Goal: Task Accomplishment & Management: Use online tool/utility

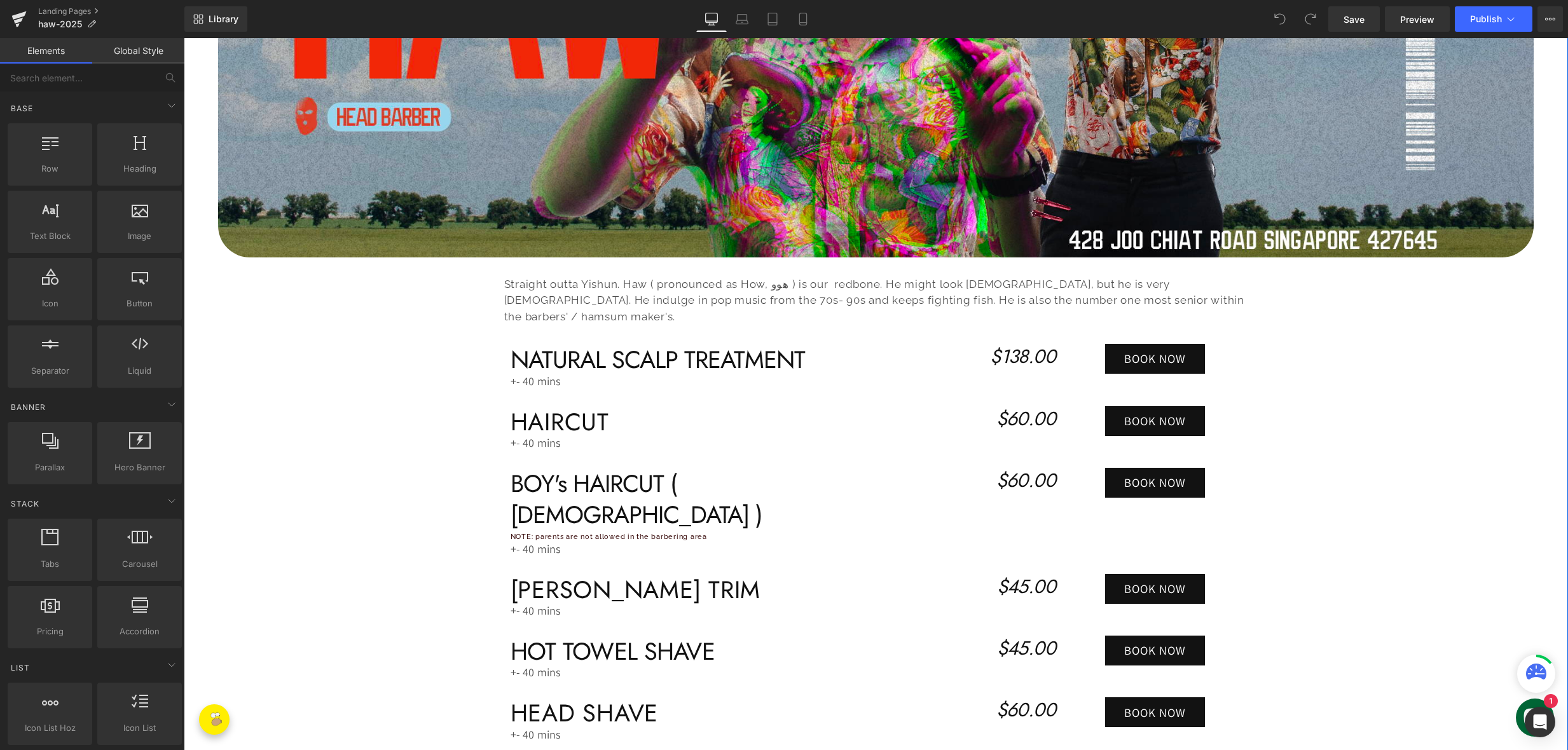
scroll to position [437, 0]
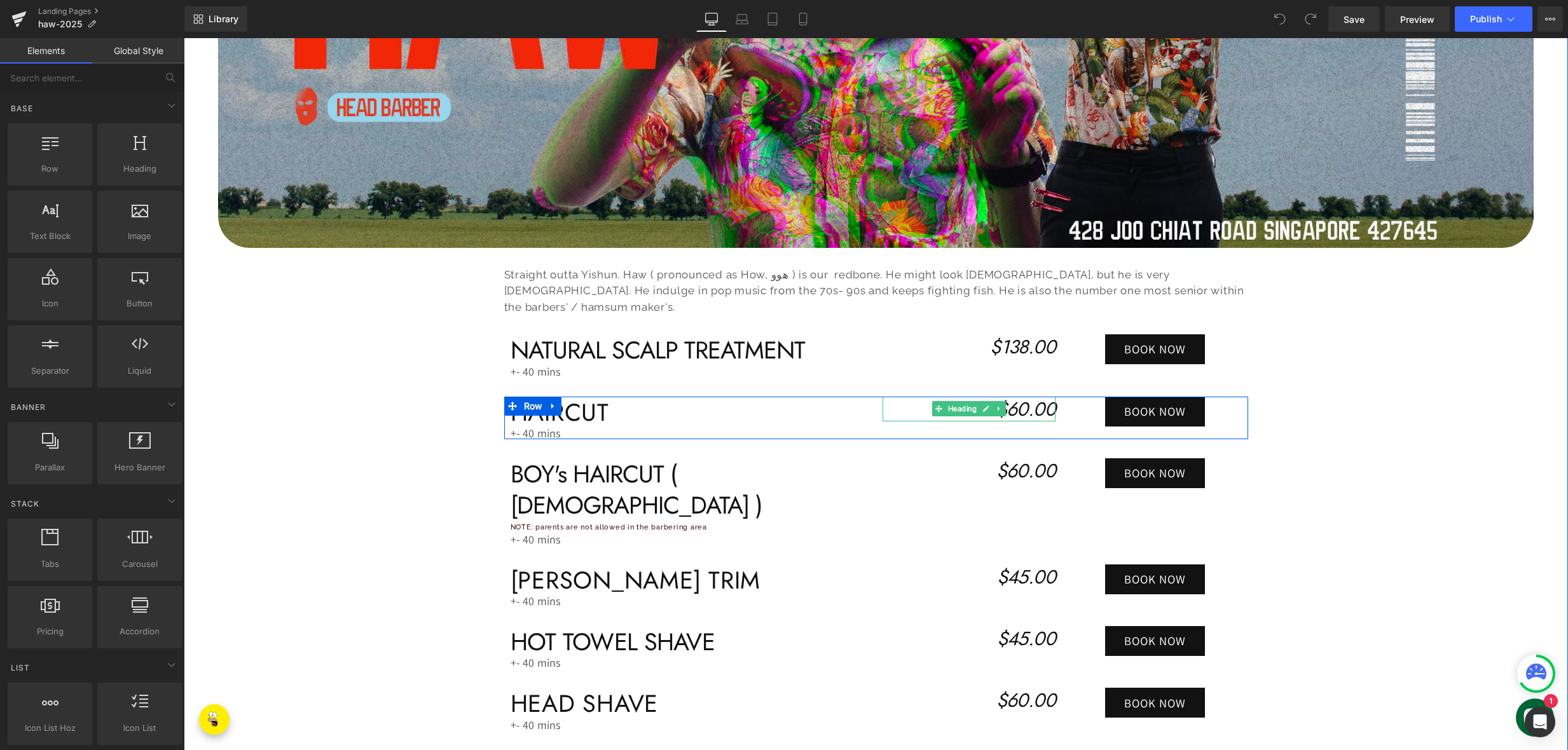
click at [1015, 396] on icon "$60.00" at bounding box center [1025, 409] width 59 height 27
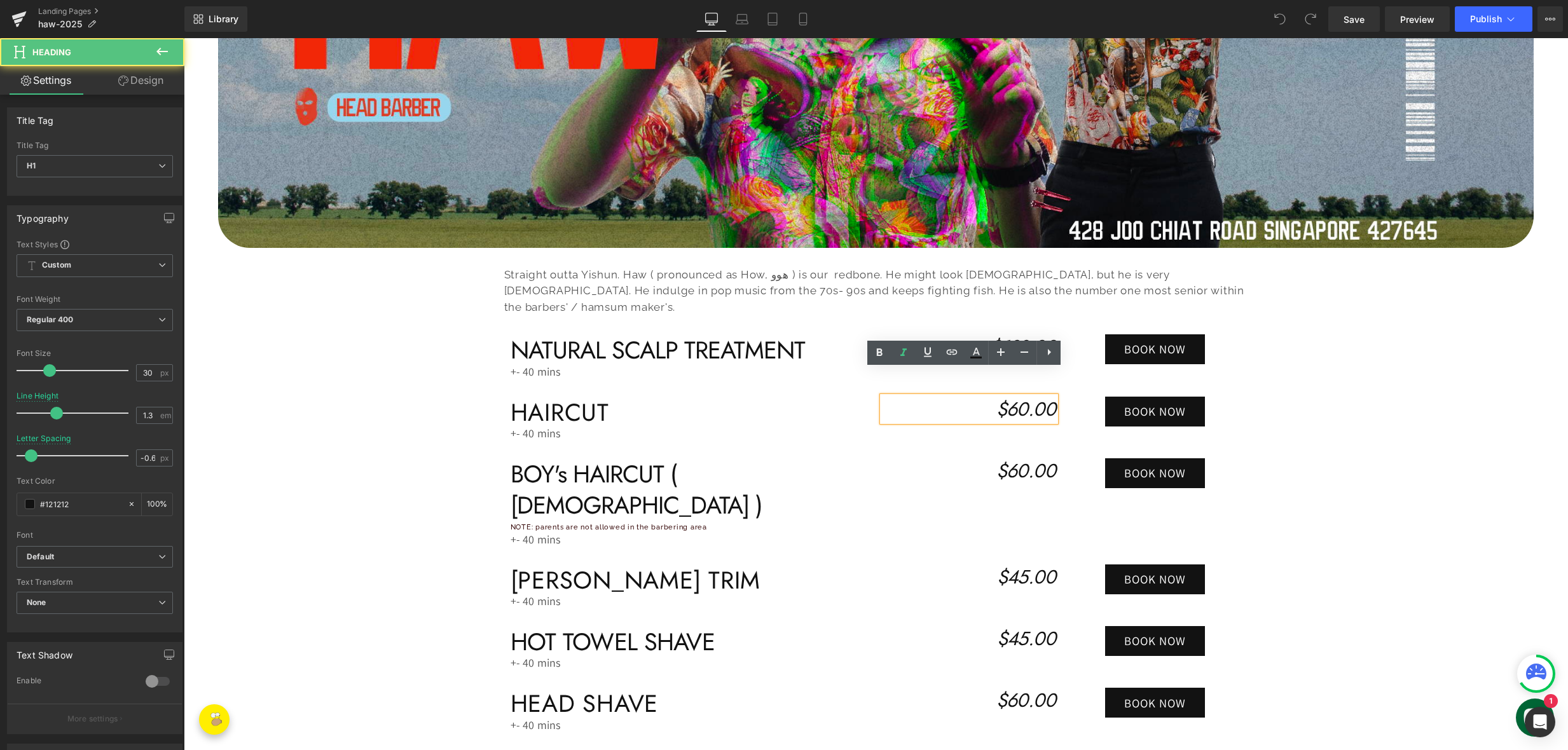
click at [1018, 396] on icon "$60.00" at bounding box center [1025, 409] width 59 height 27
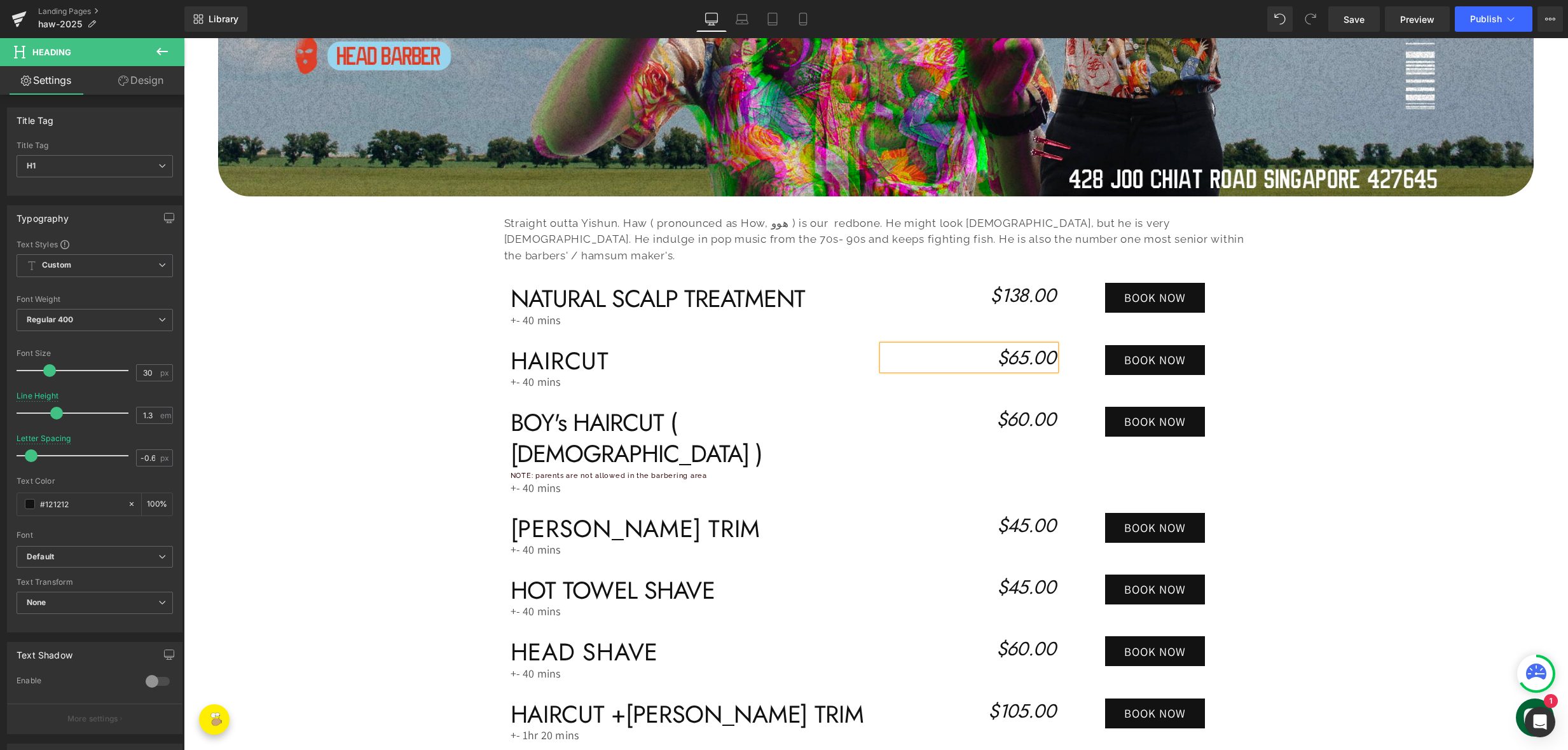
scroll to position [504, 0]
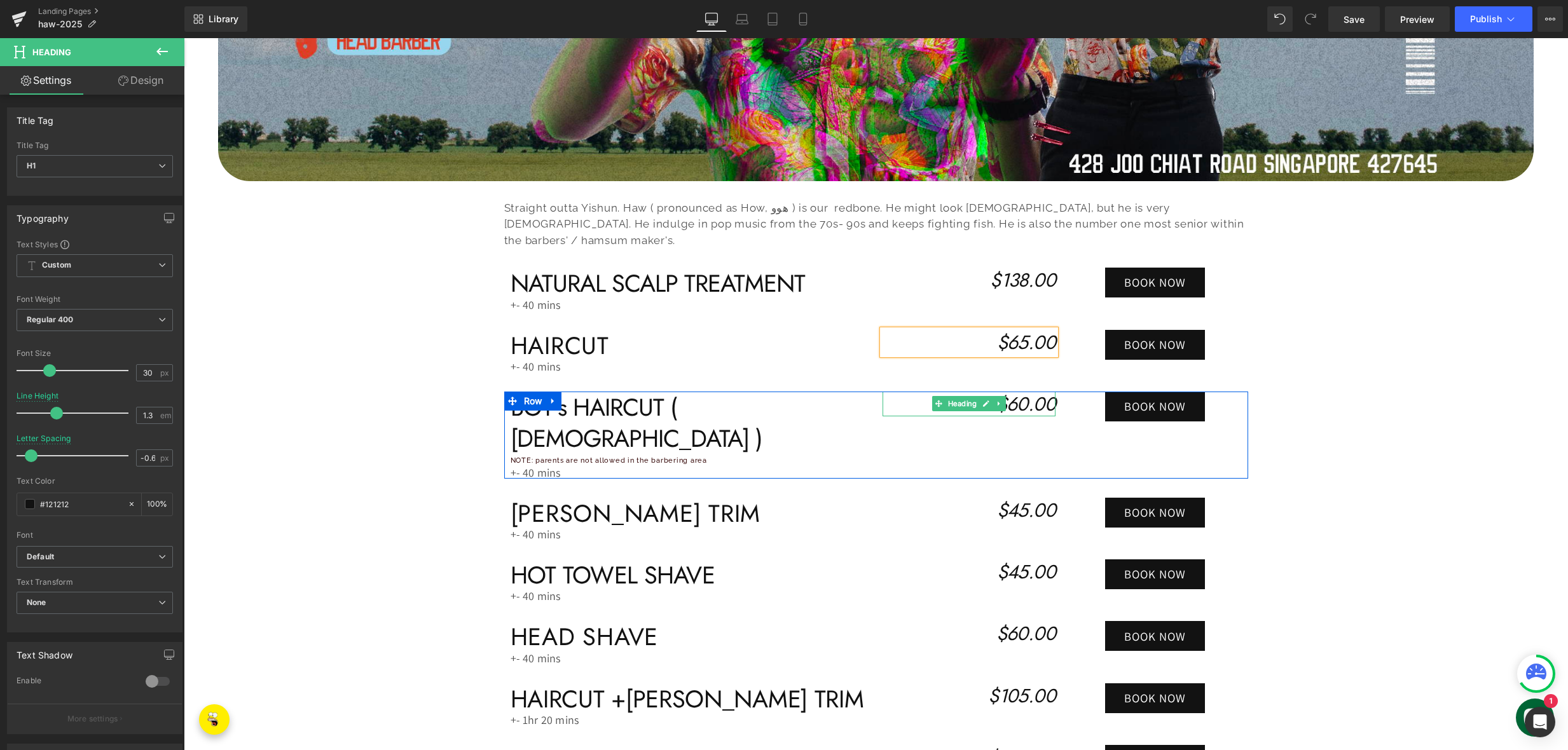
click at [1024, 390] on icon "$60.00" at bounding box center [1025, 404] width 59 height 27
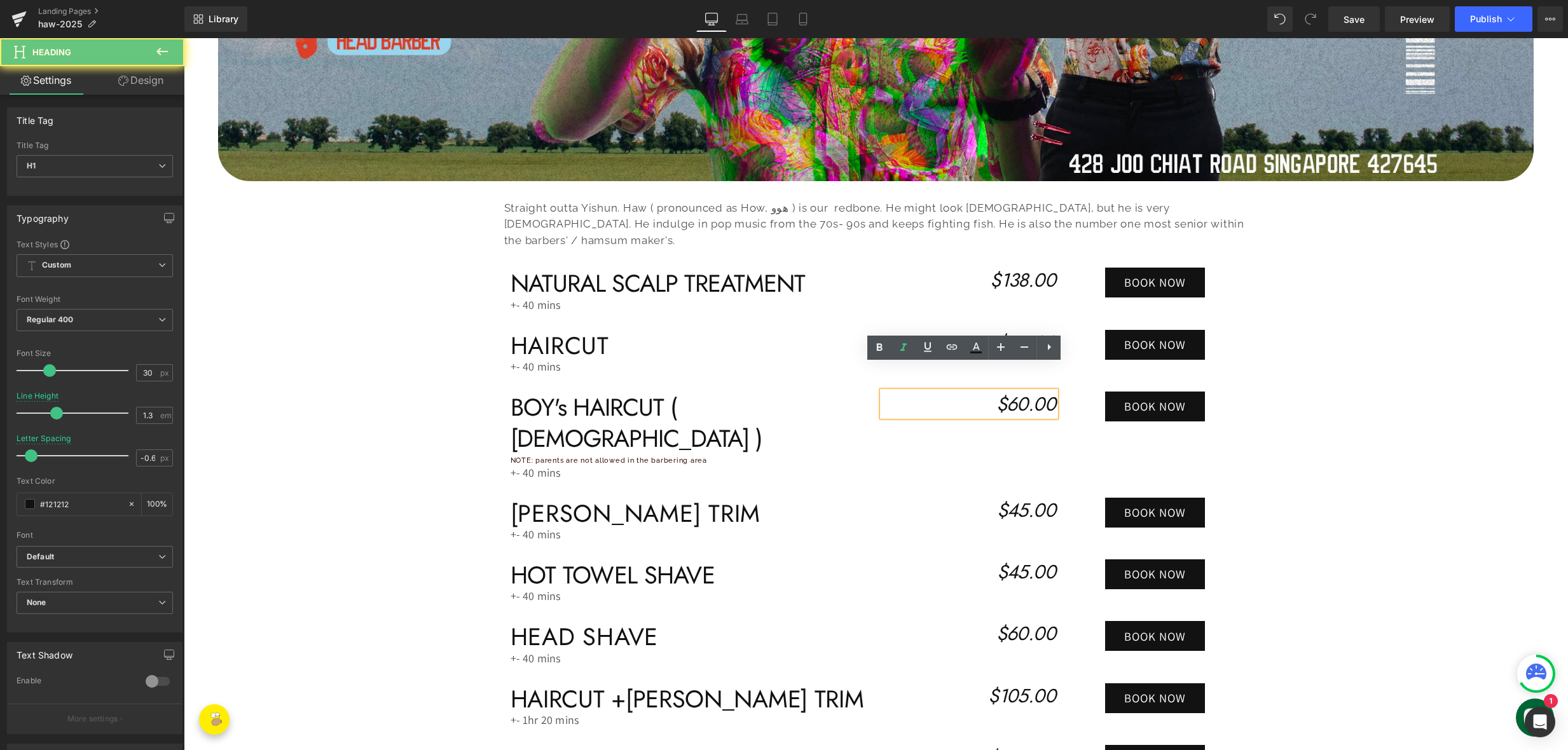
click at [1023, 390] on icon "$60.00" at bounding box center [1025, 404] width 59 height 27
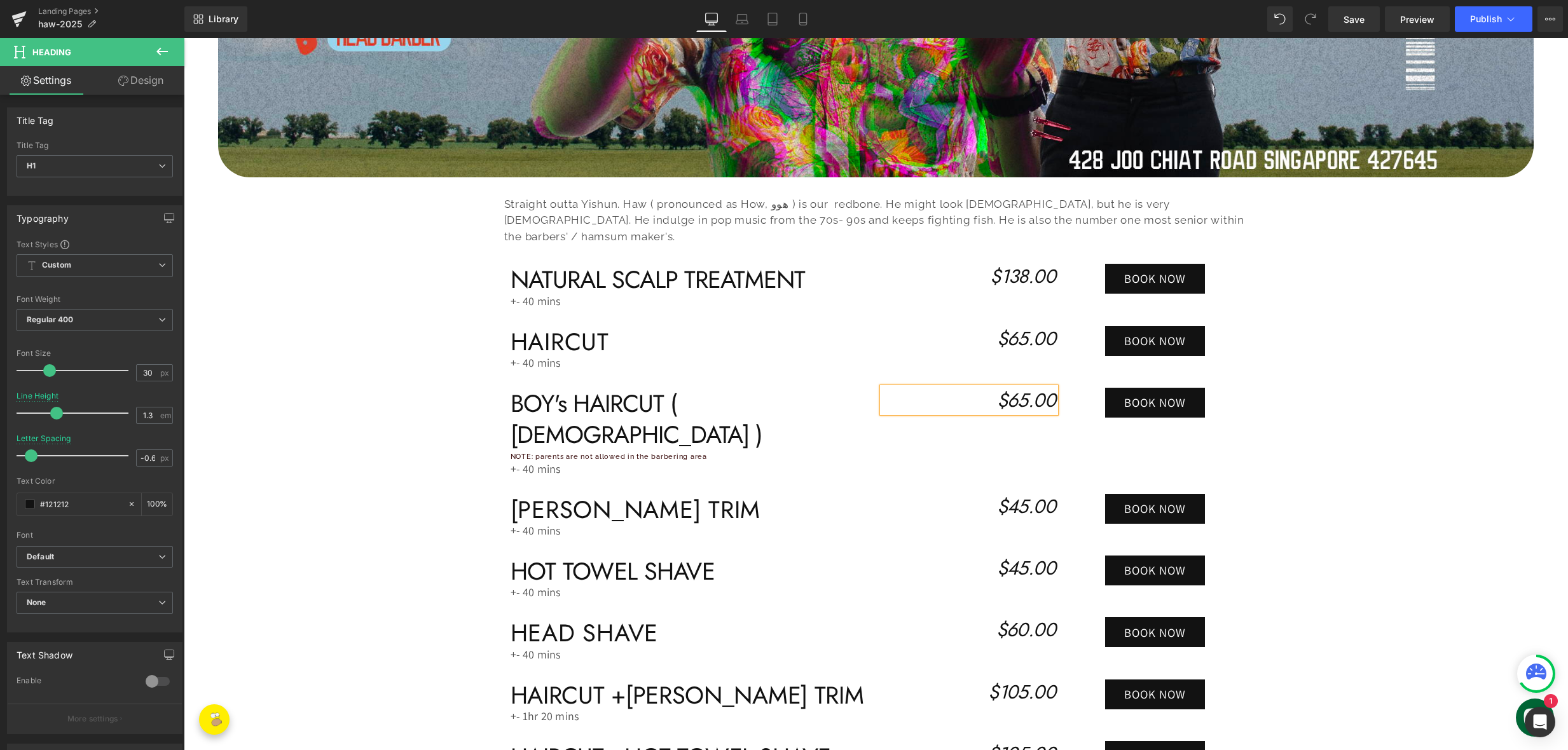
scroll to position [509, 0]
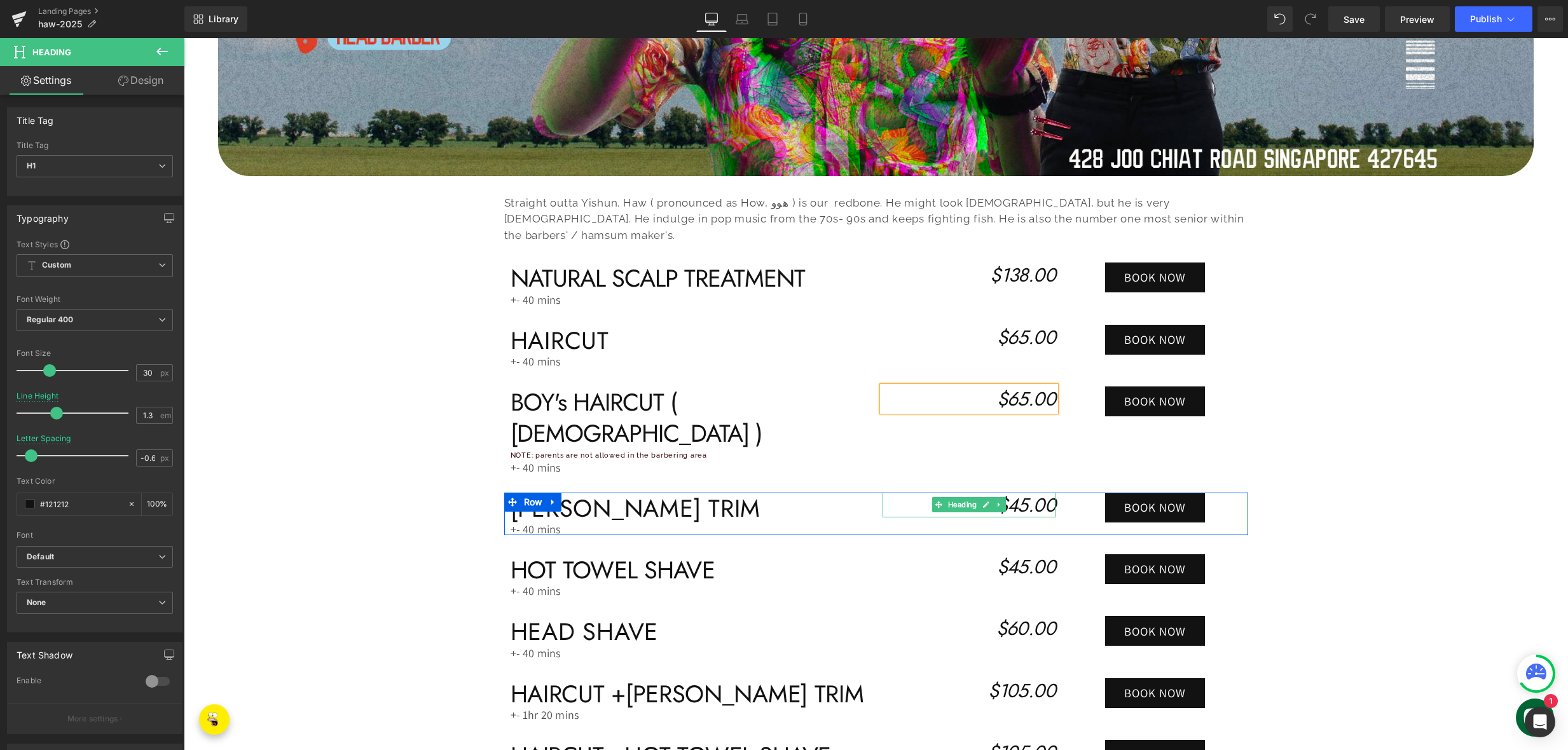
click at [1021, 492] on icon "$45.00" at bounding box center [1026, 505] width 59 height 27
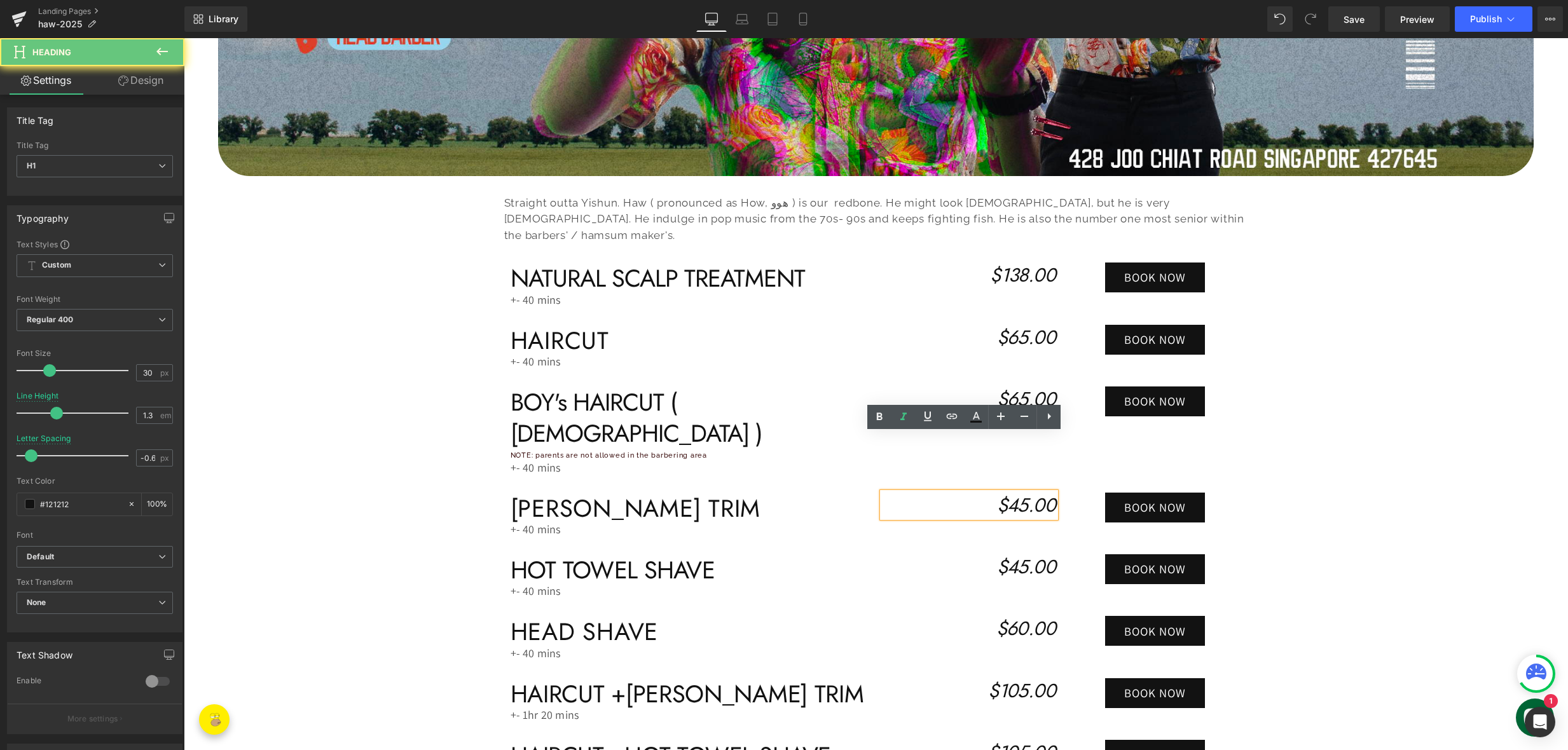
click at [1021, 492] on icon "$45.00" at bounding box center [1026, 505] width 59 height 27
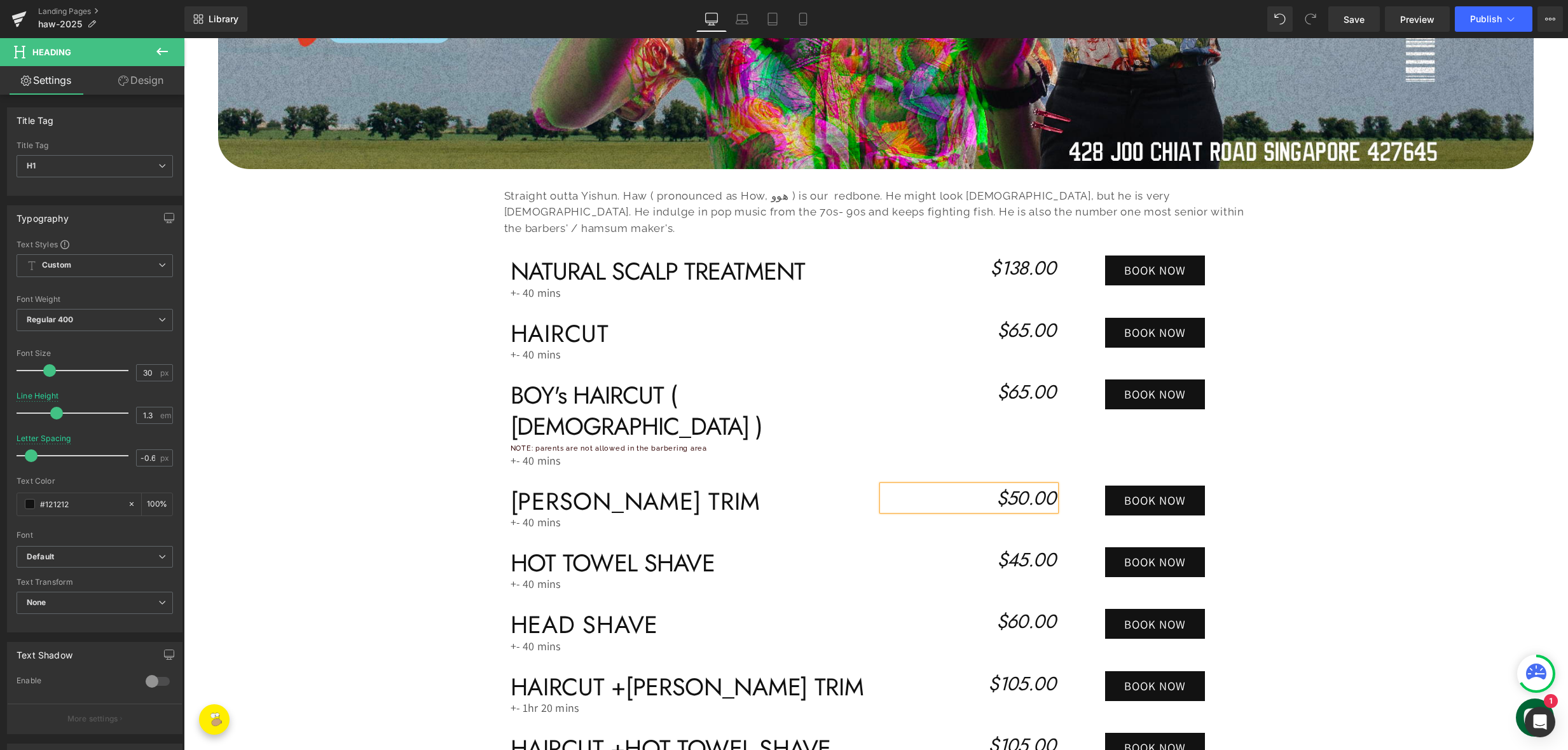
scroll to position [535, 0]
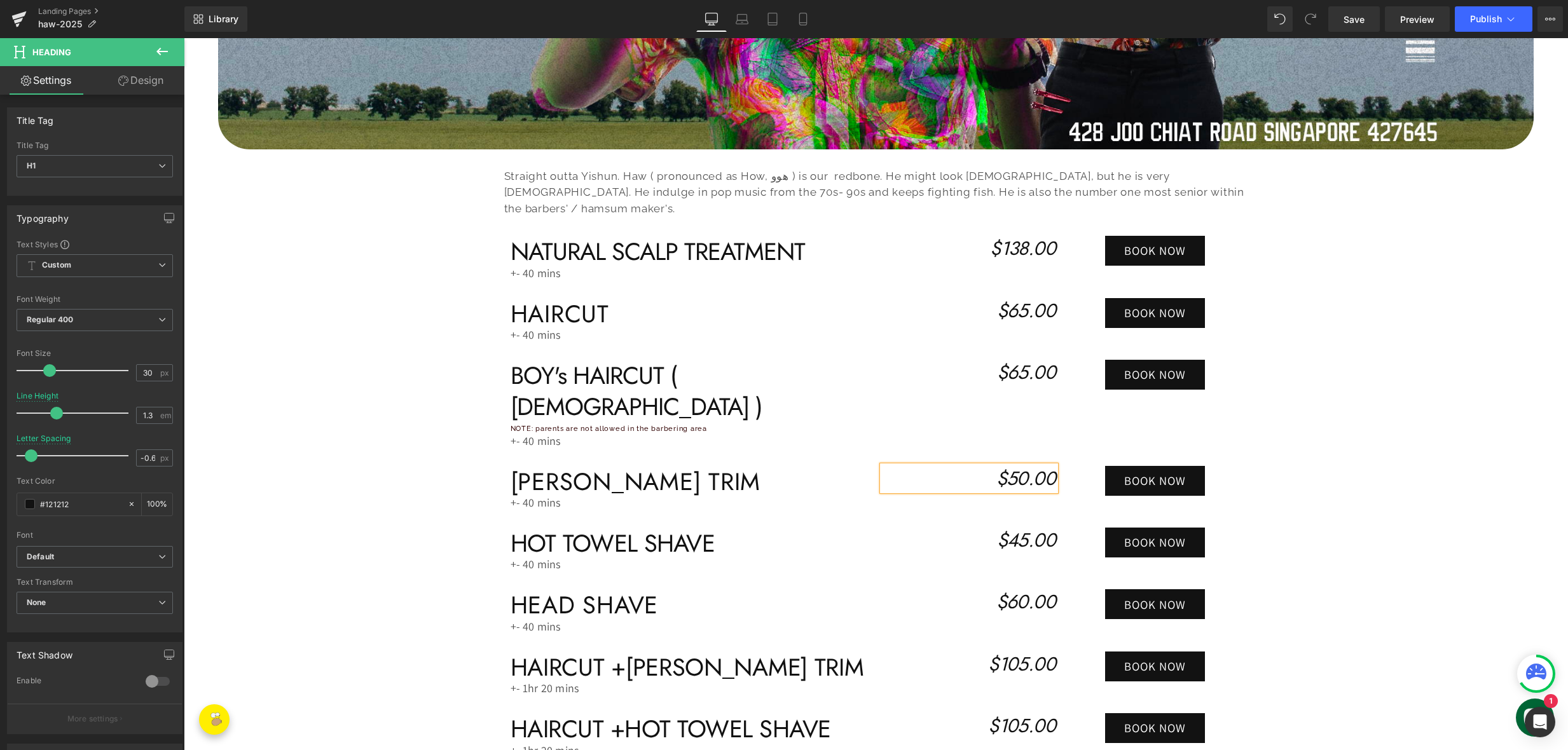
click at [1025, 526] on icon "$45.00" at bounding box center [1026, 540] width 59 height 27
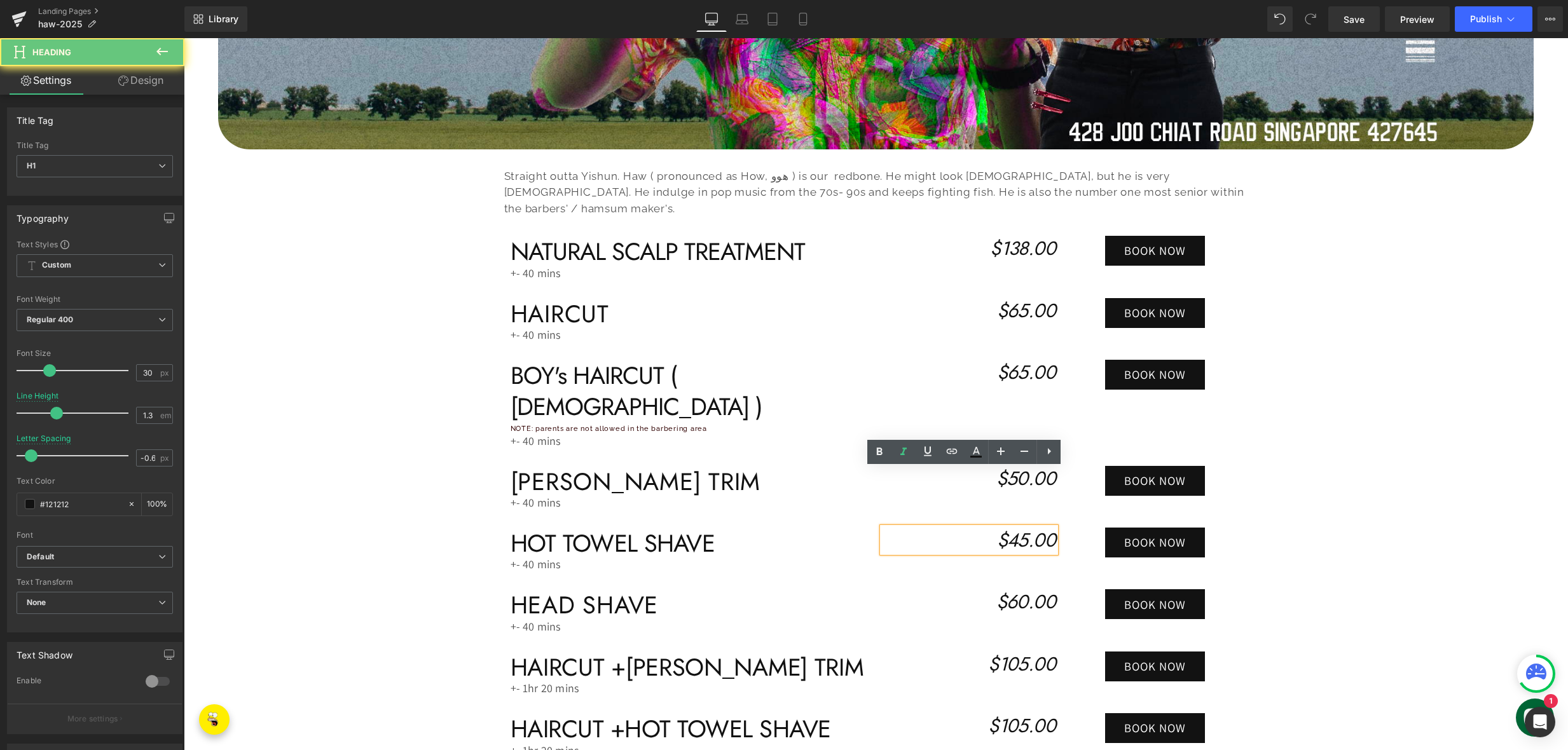
click at [1027, 526] on icon "$45.00" at bounding box center [1026, 540] width 59 height 27
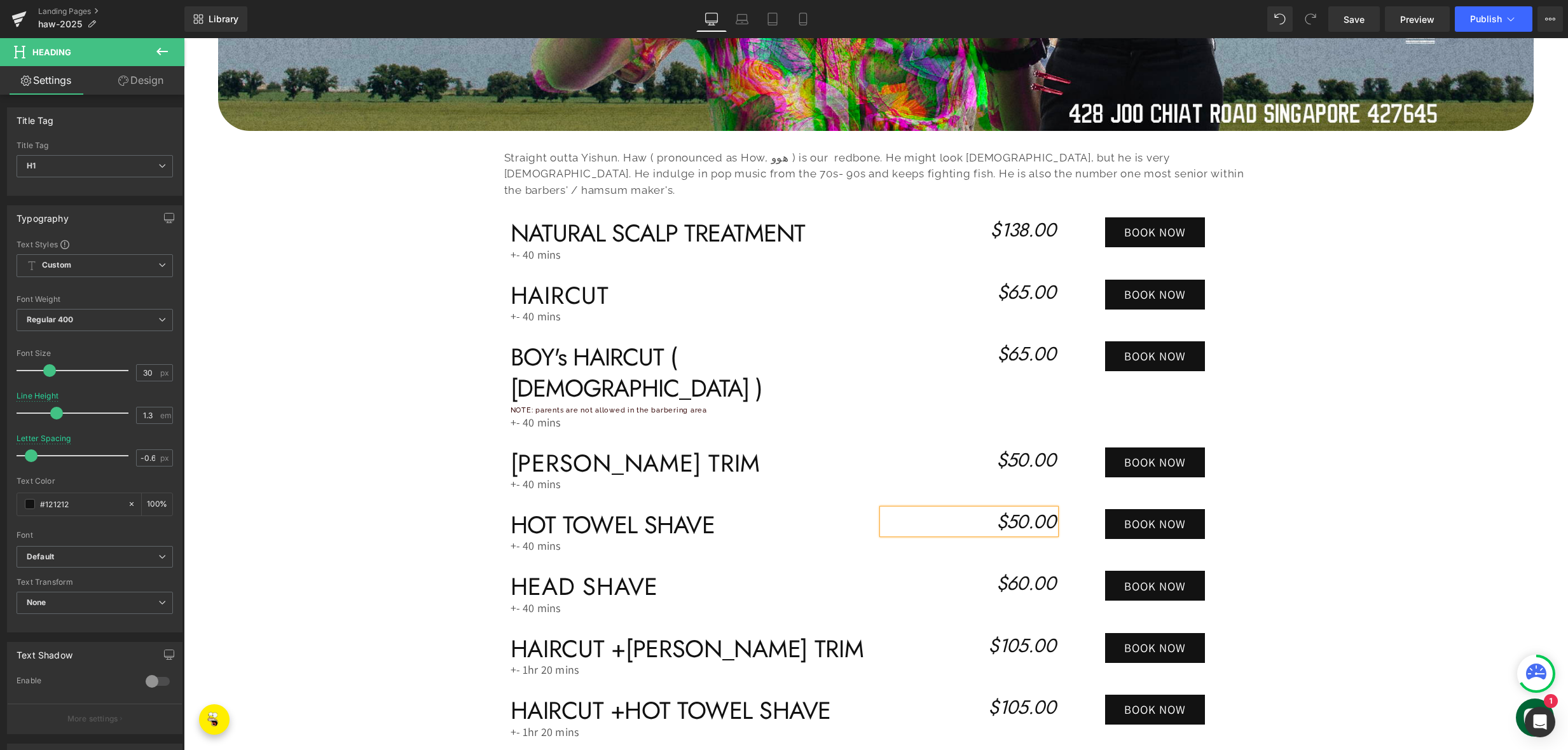
scroll to position [553, 0]
click at [1016, 570] on icon "$60.00" at bounding box center [1025, 583] width 59 height 27
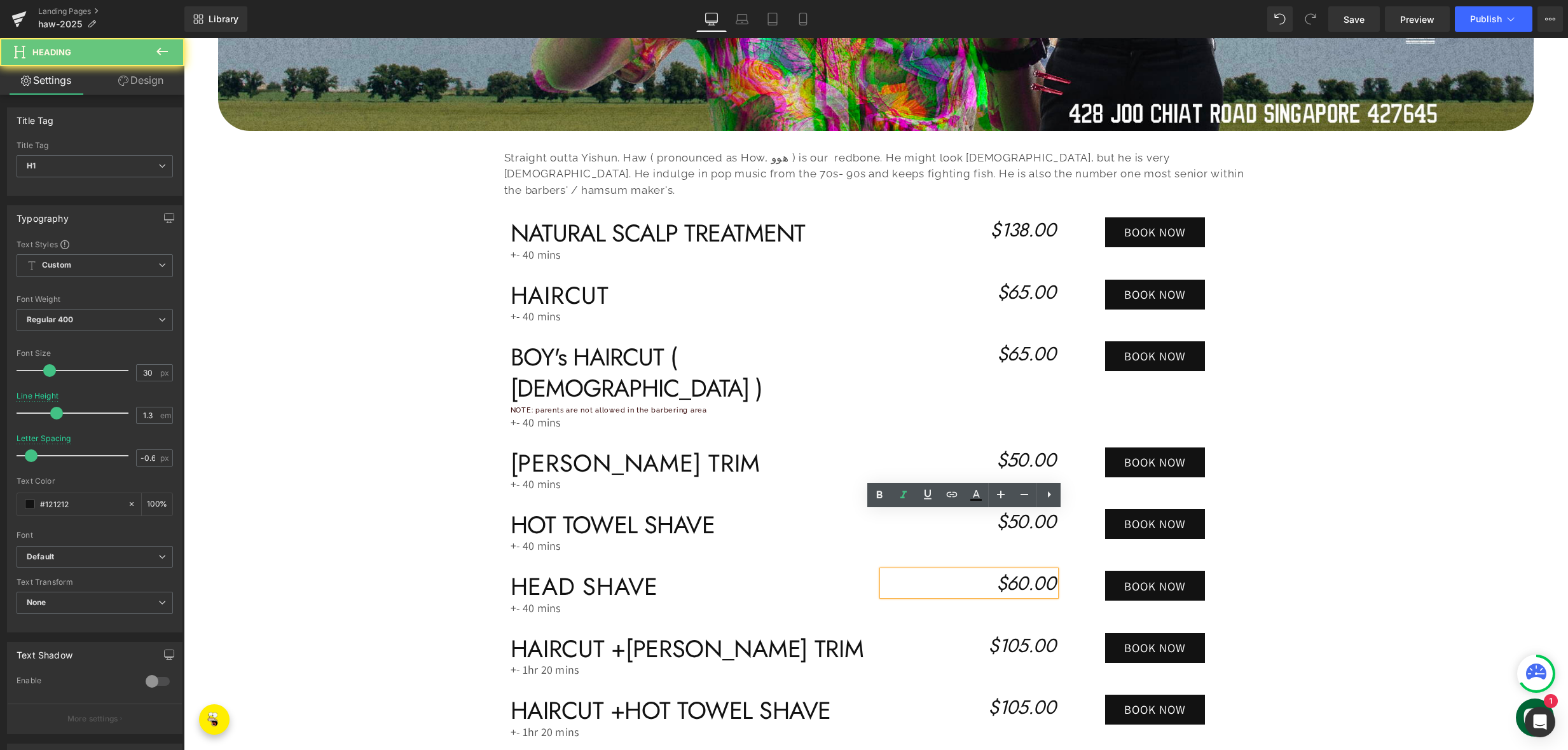
click at [1016, 570] on icon "$60.00" at bounding box center [1025, 583] width 59 height 27
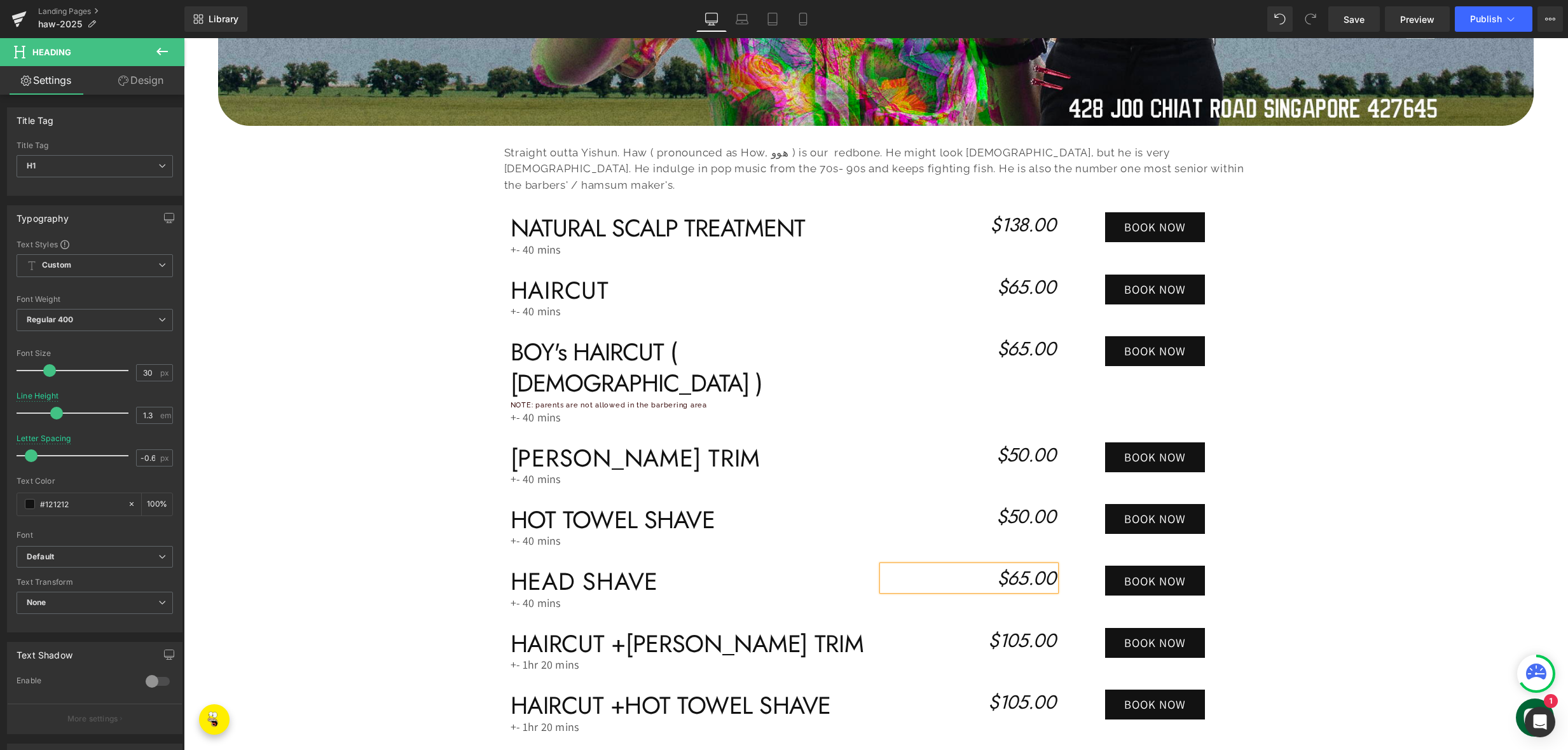
scroll to position [559, 0]
click at [1009, 627] on icon "$105.00" at bounding box center [1022, 640] width 67 height 27
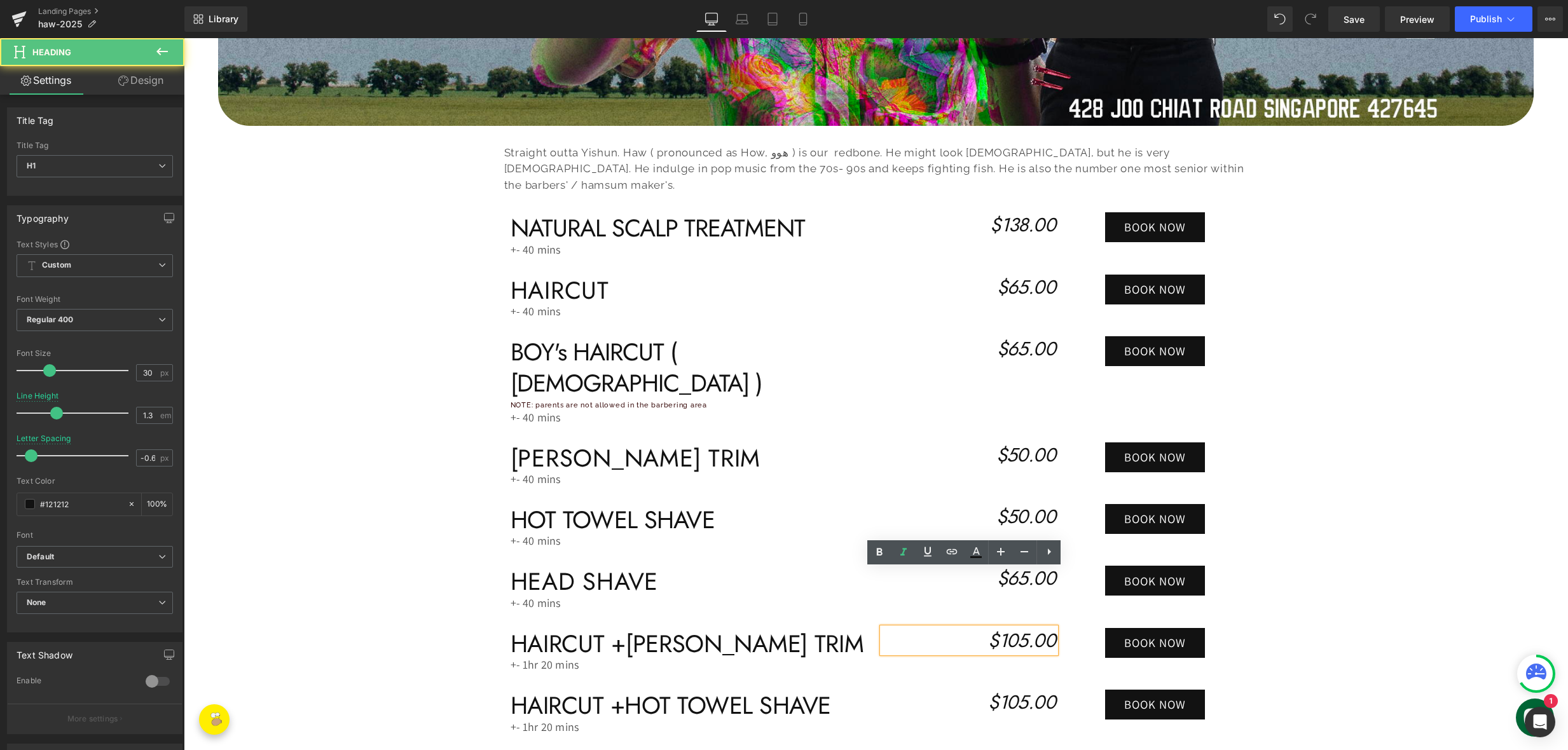
click at [1012, 627] on icon "$105.00" at bounding box center [1022, 640] width 67 height 27
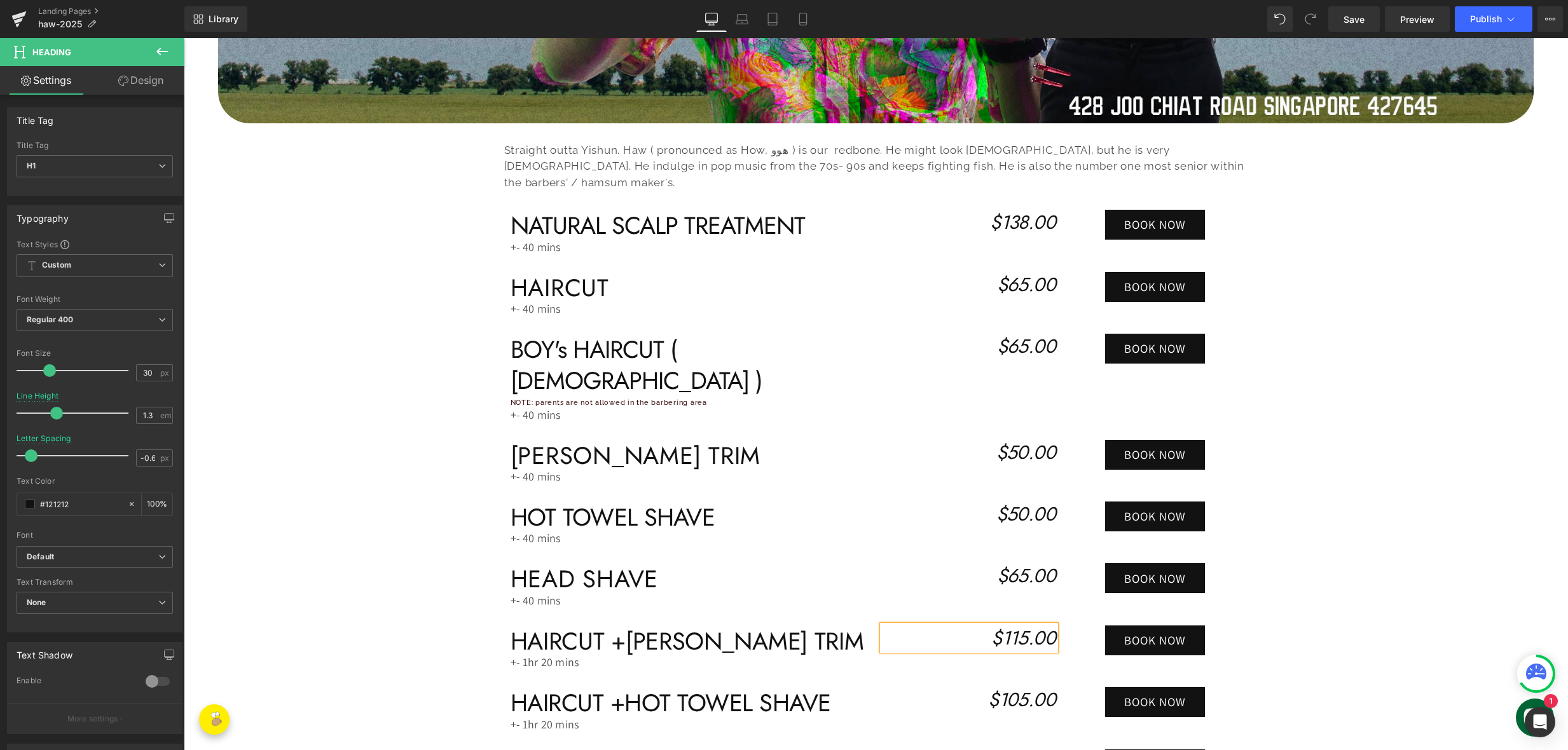
scroll to position [562, 0]
click at [1008, 686] on icon "$105.00" at bounding box center [1022, 699] width 67 height 27
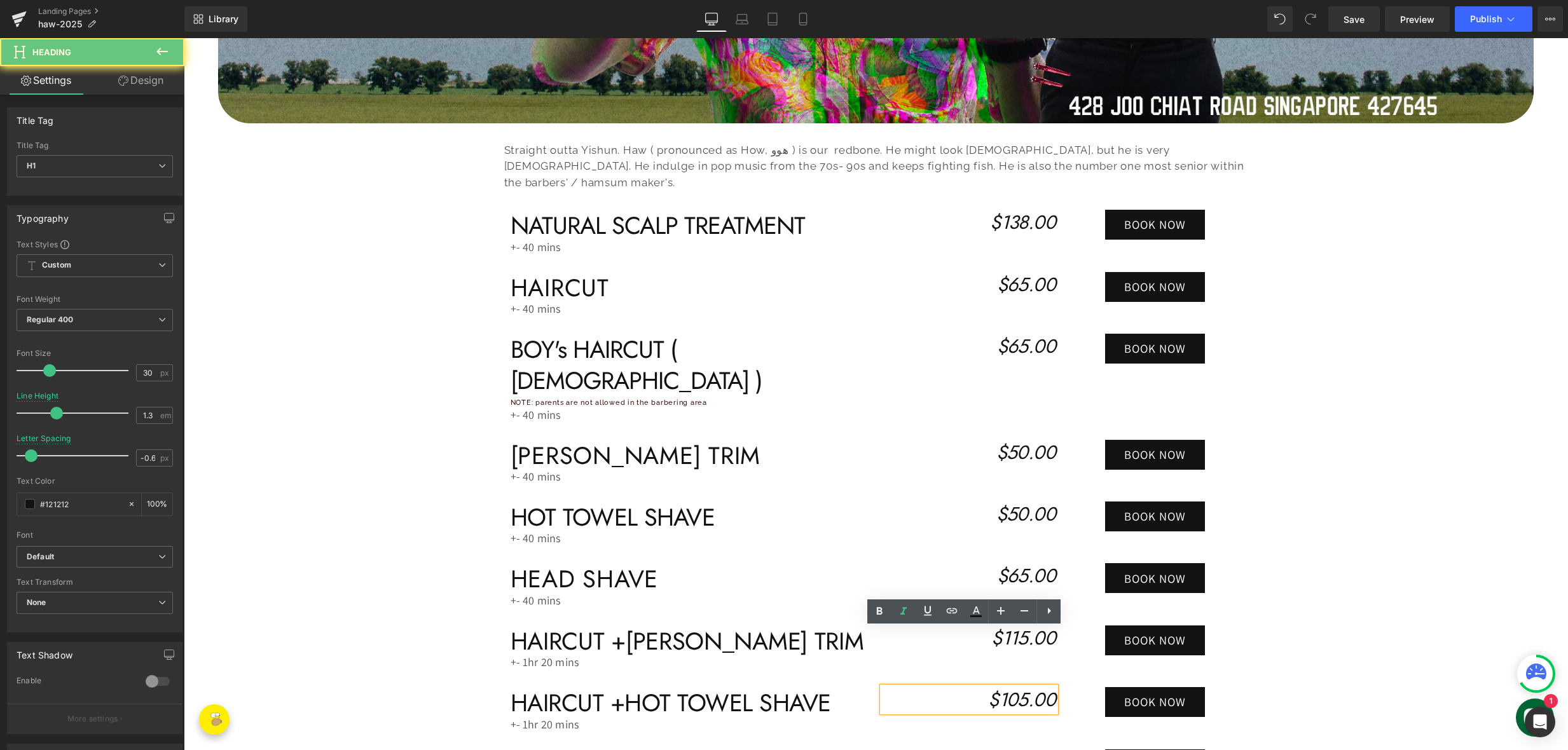
click at [1006, 686] on icon "$105.00" at bounding box center [1022, 699] width 67 height 27
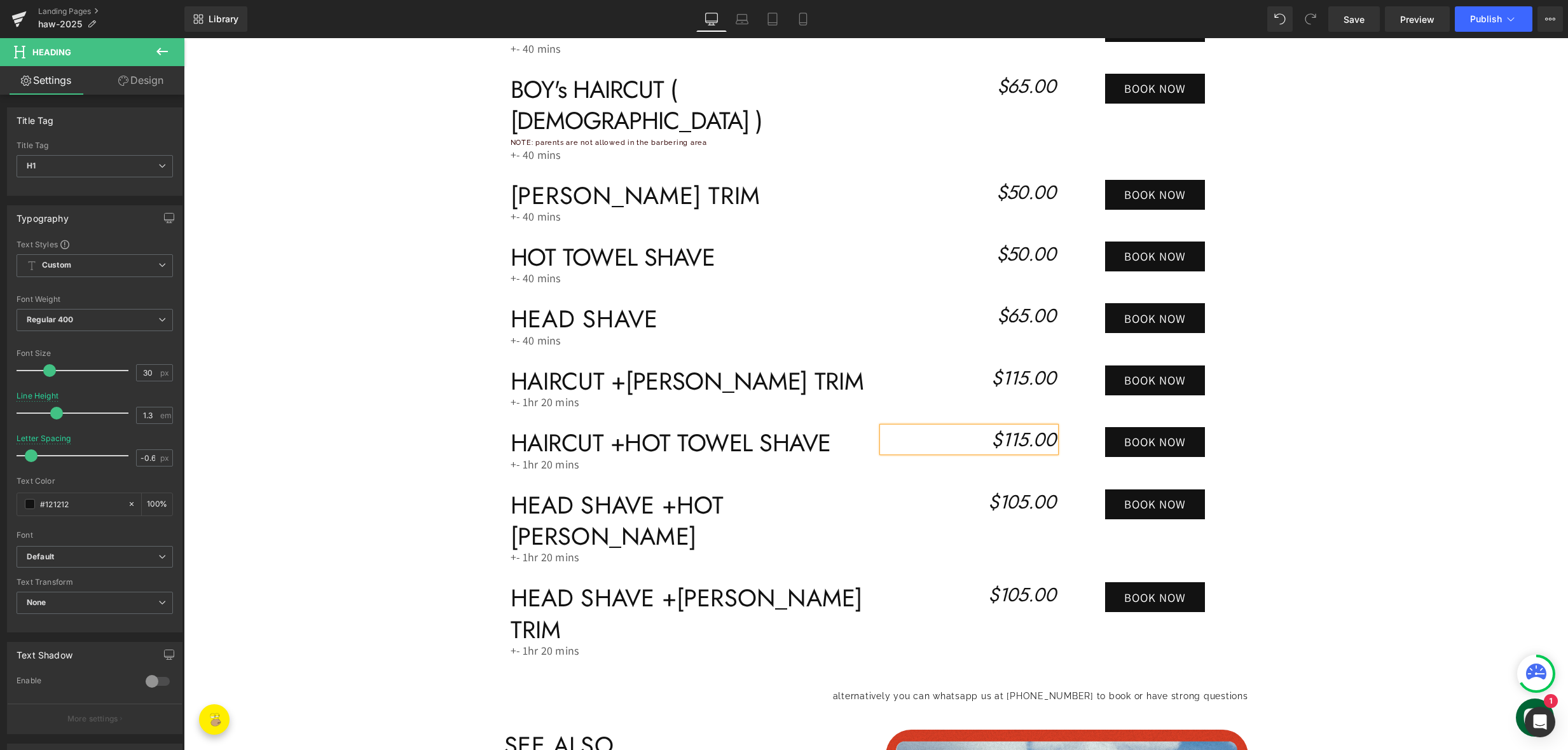
scroll to position [822, 0]
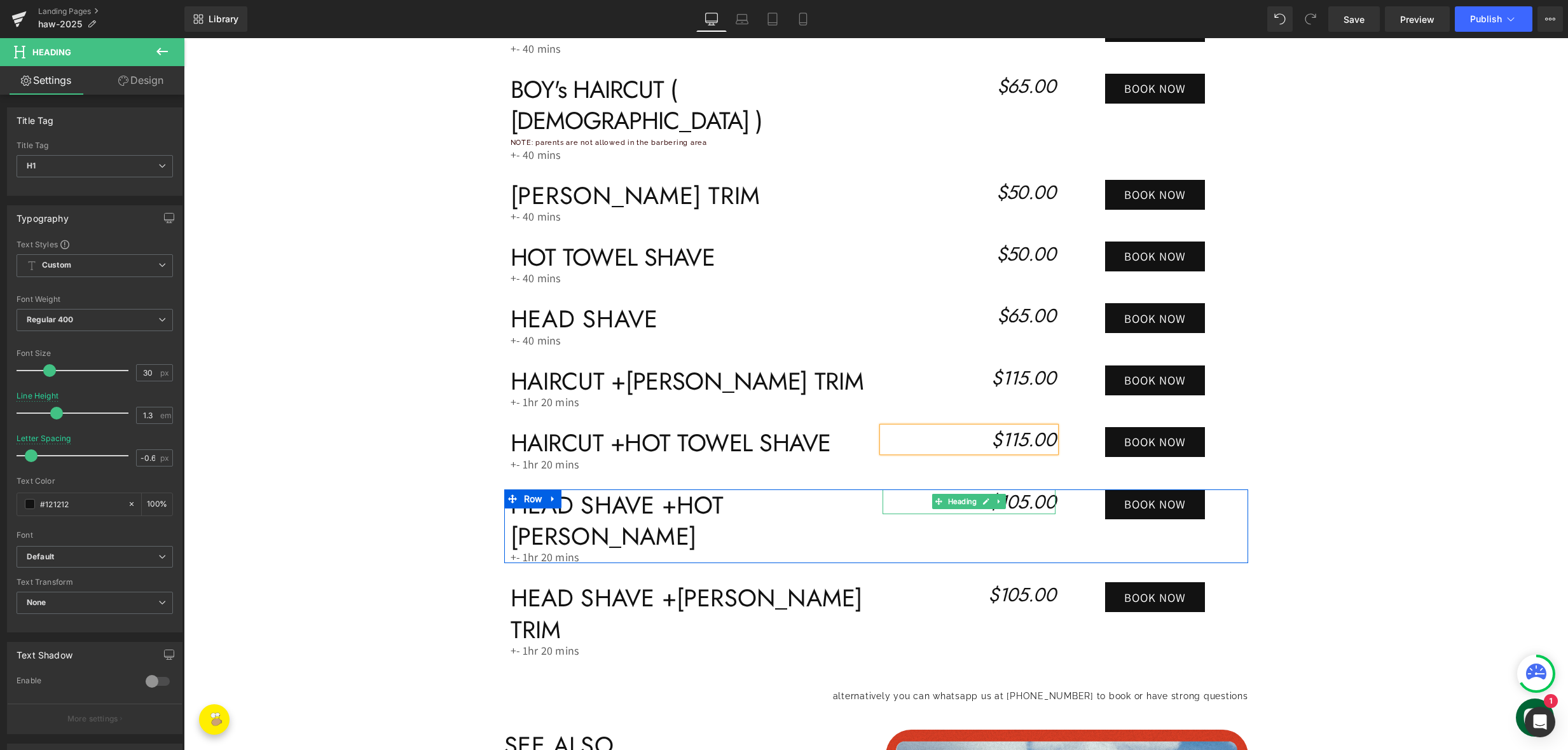
click at [1017, 488] on icon "$105.00" at bounding box center [1022, 502] width 67 height 27
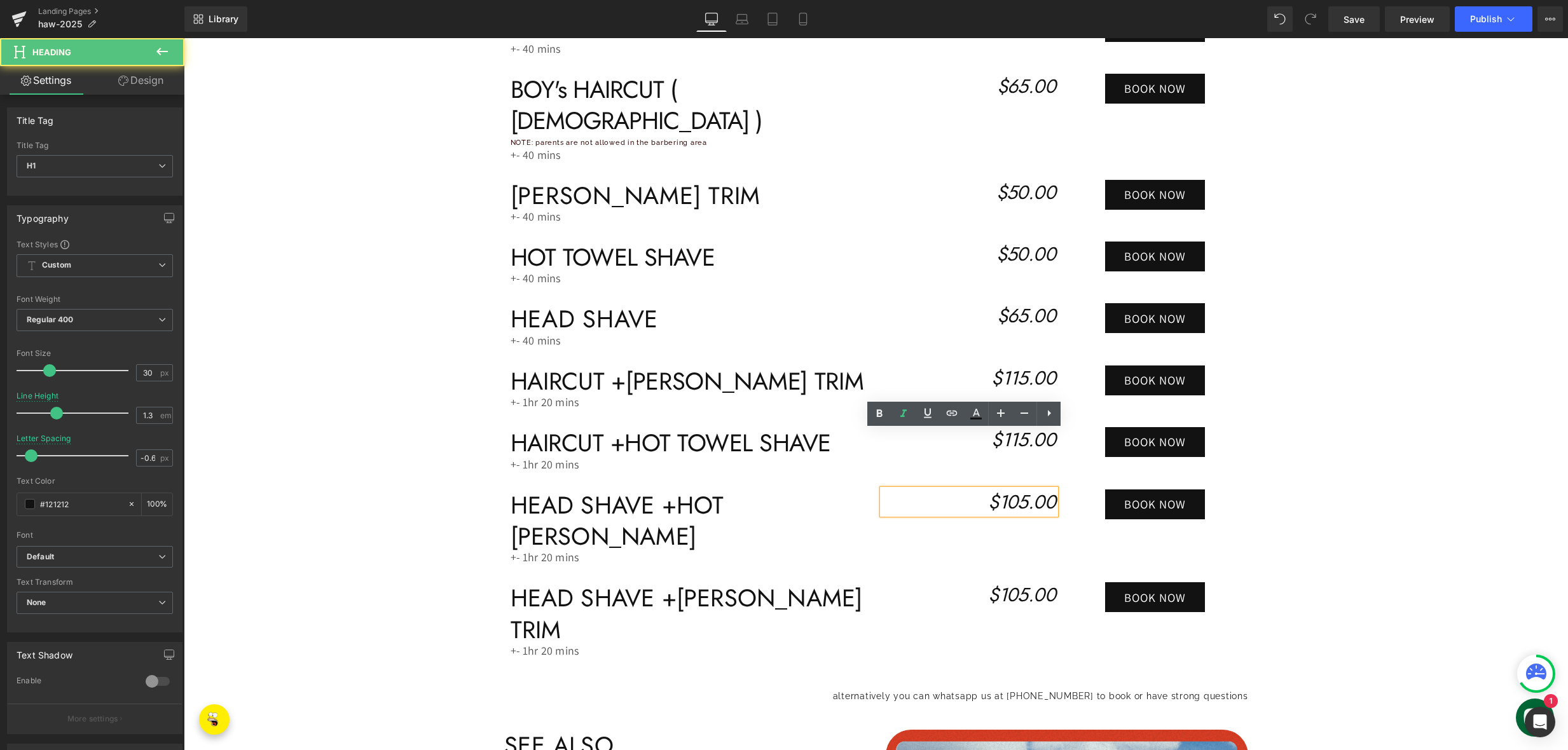
click at [1013, 488] on icon "$105.00" at bounding box center [1022, 502] width 67 height 27
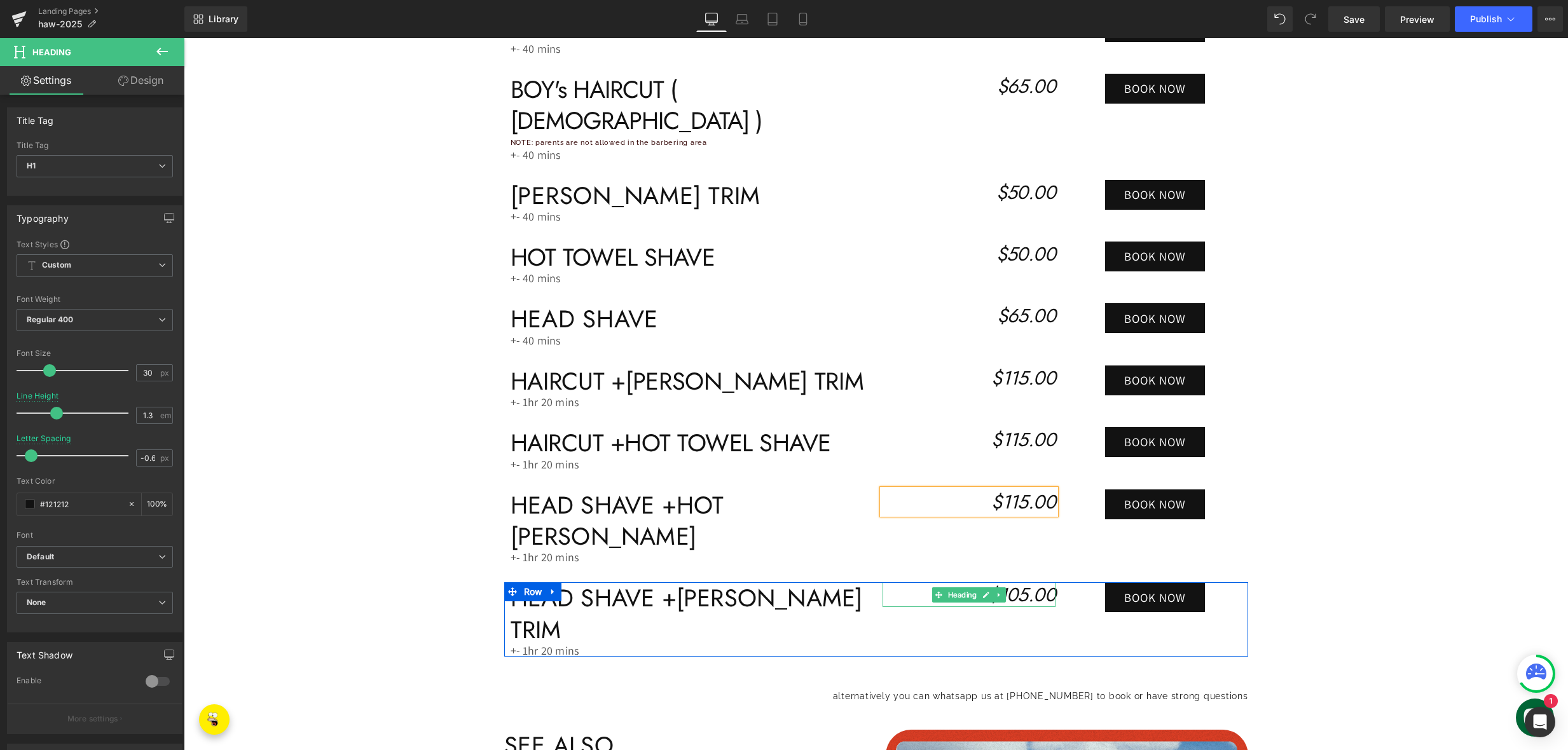
click at [1014, 582] on icon "$105.00" at bounding box center [1022, 595] width 67 height 27
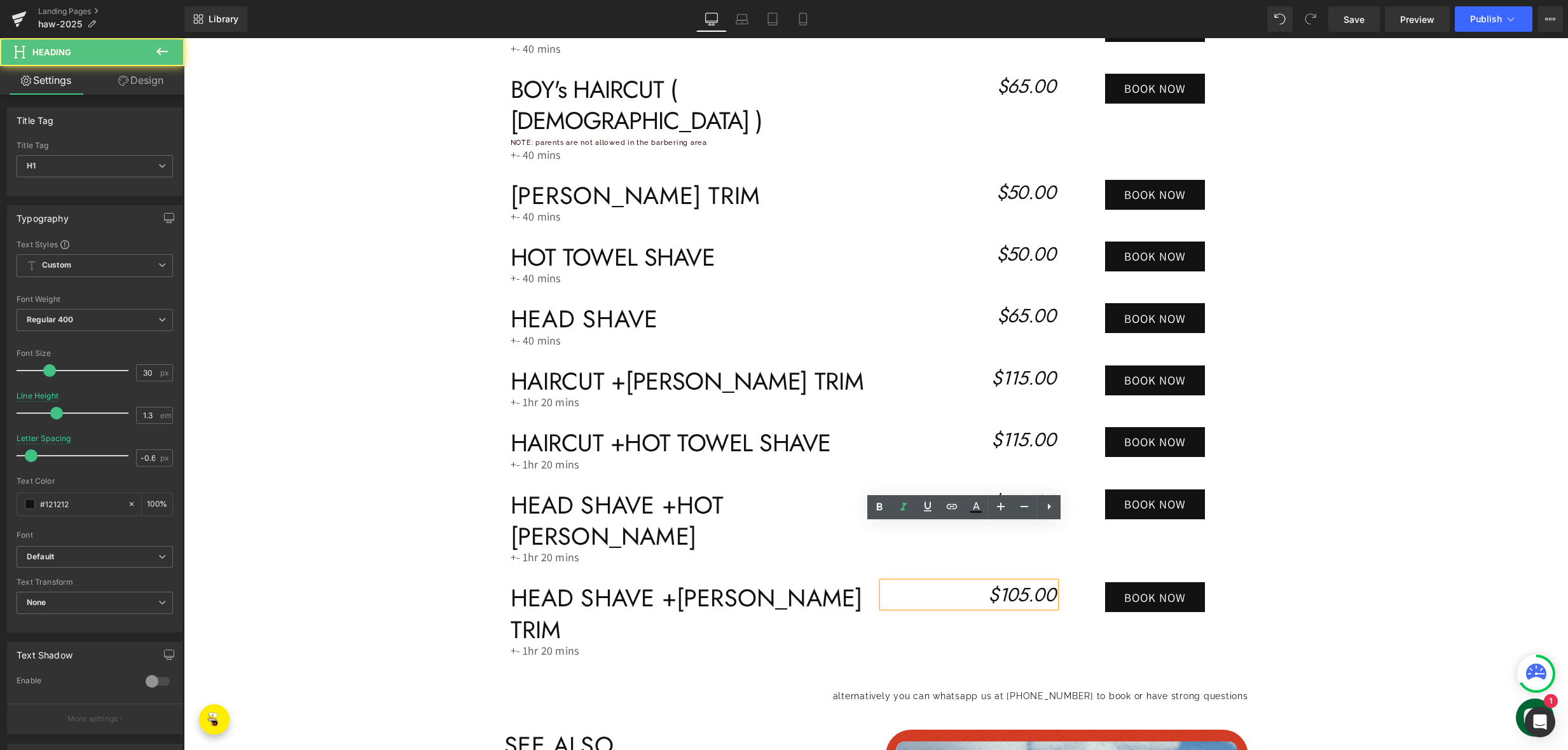
click at [1014, 582] on icon "$105.00" at bounding box center [1022, 595] width 67 height 27
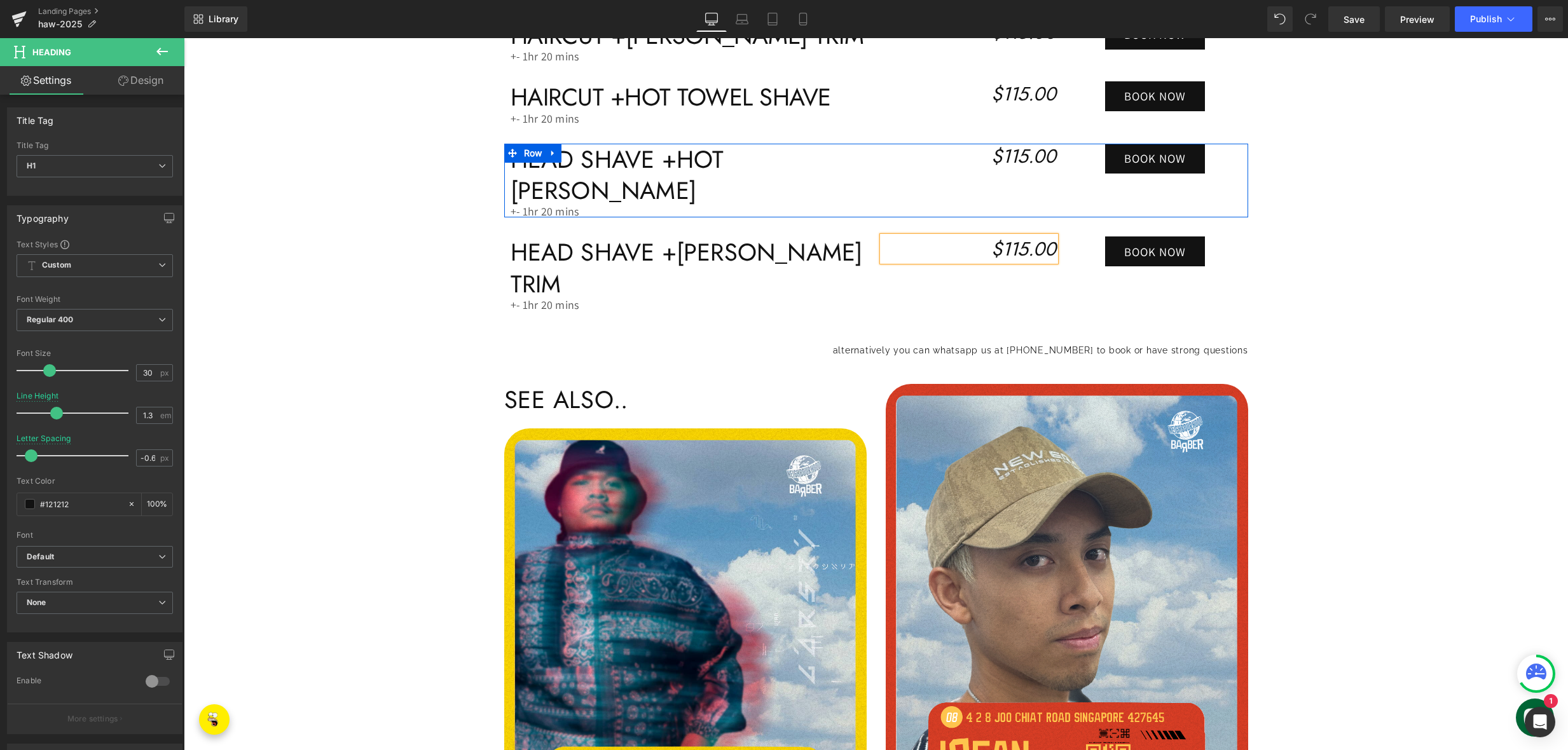
scroll to position [1241, 0]
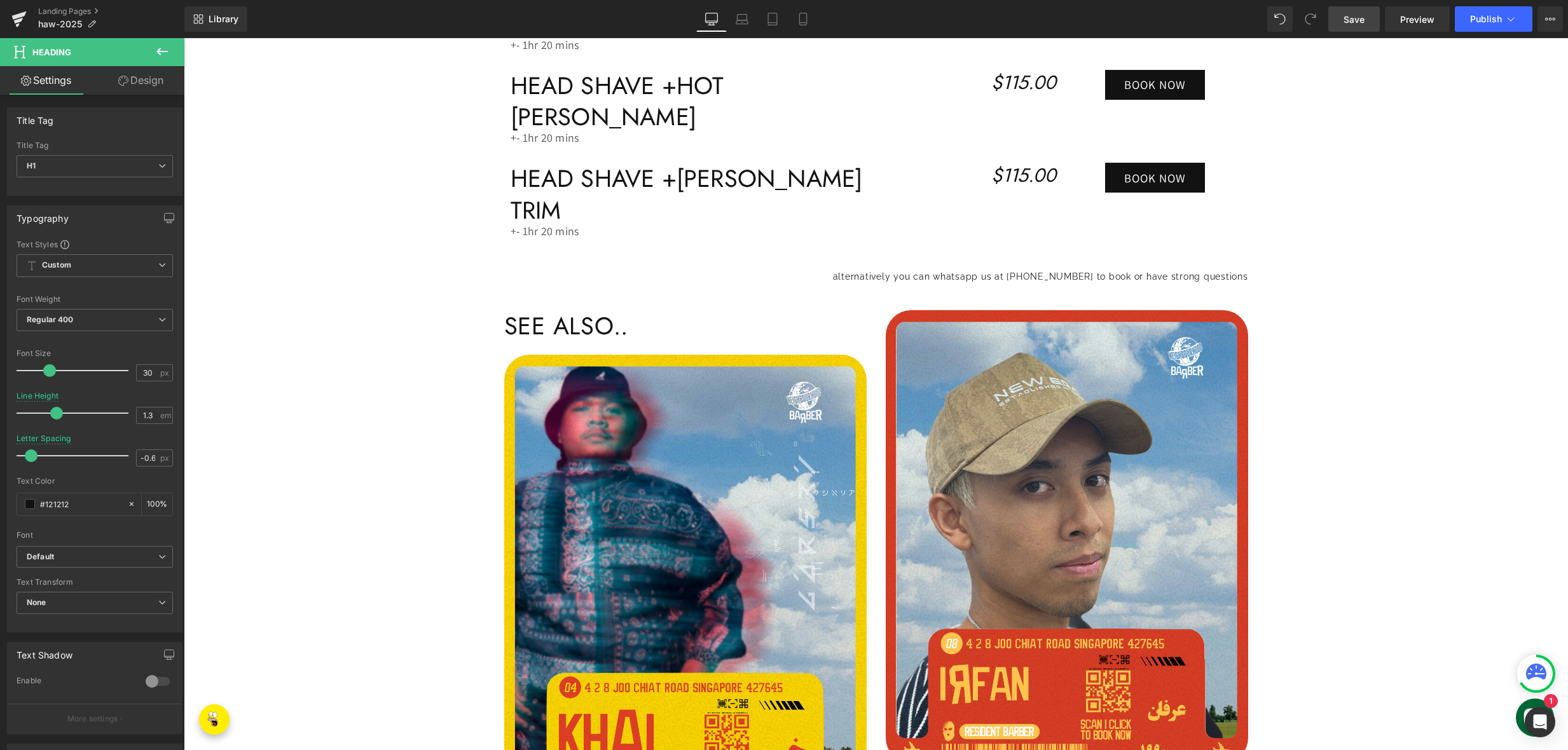
click at [1337, 18] on link "Save" at bounding box center [1353, 19] width 52 height 25
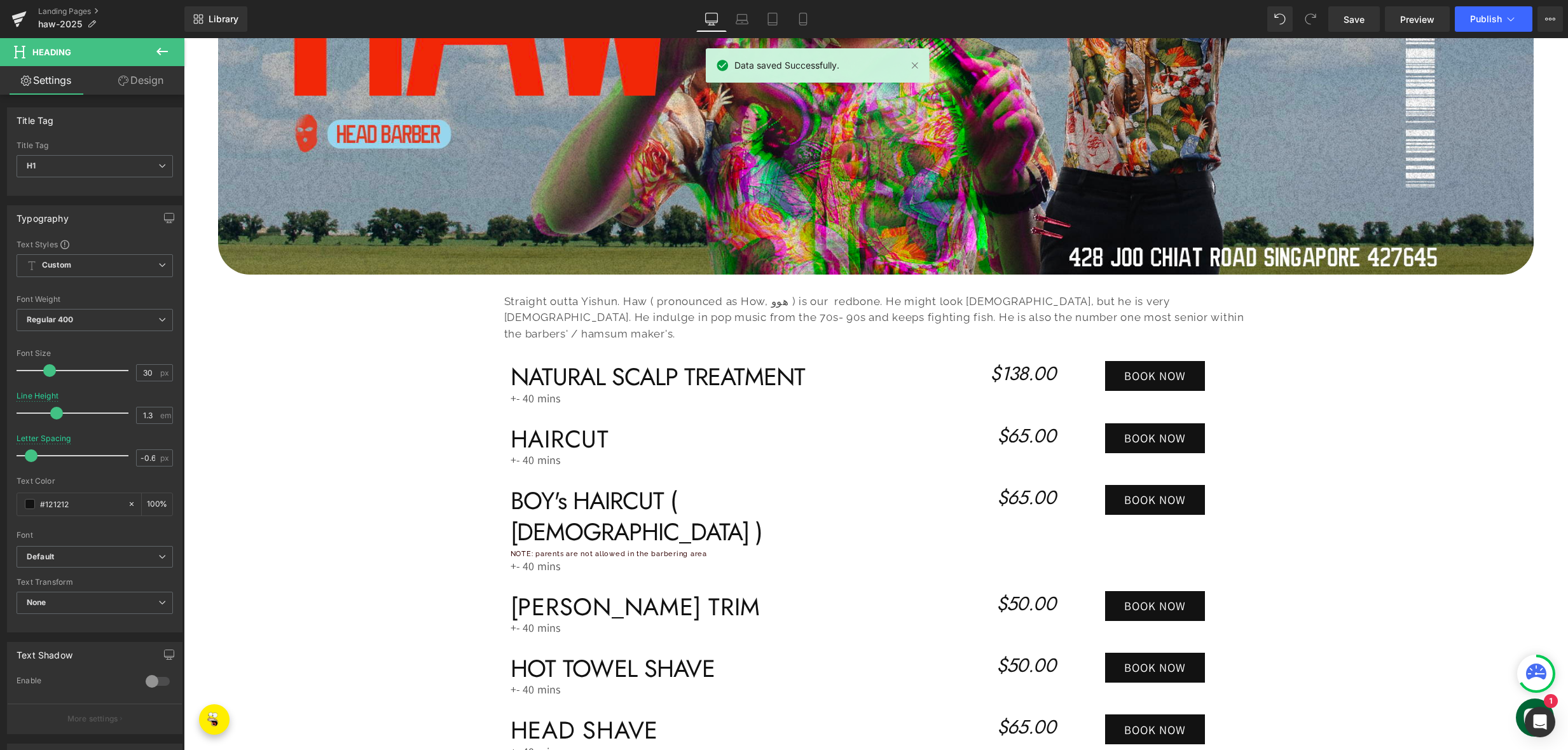
scroll to position [410, 0]
click at [1358, 18] on span "Save" at bounding box center [1353, 19] width 21 height 14
click at [1479, 23] on span "Publish" at bounding box center [1486, 18] width 32 height 10
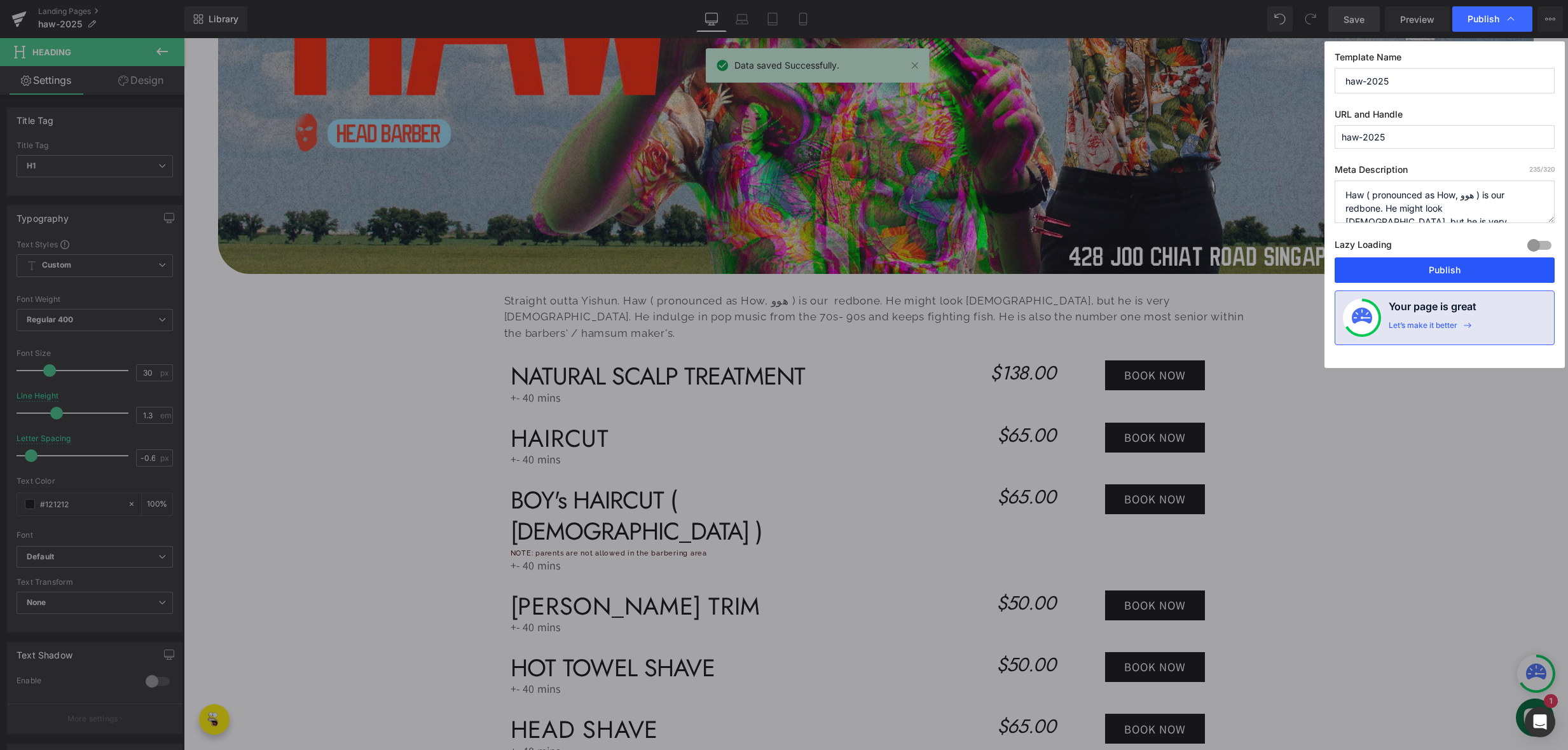
click at [1422, 276] on button "Publish" at bounding box center [1444, 270] width 220 height 25
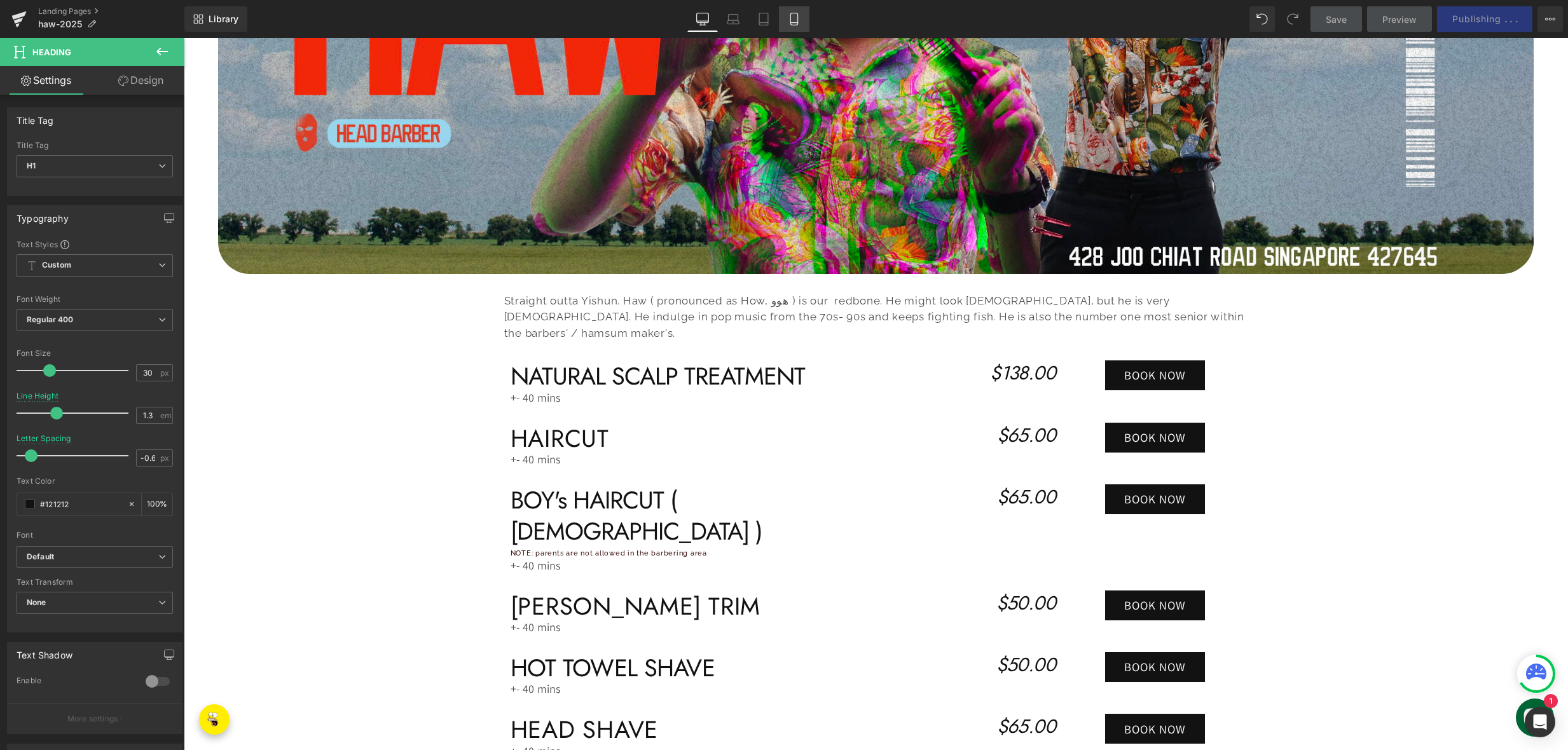
click at [789, 18] on icon at bounding box center [794, 19] width 13 height 13
type input "1.2"
type input "-0.8"
type input "100"
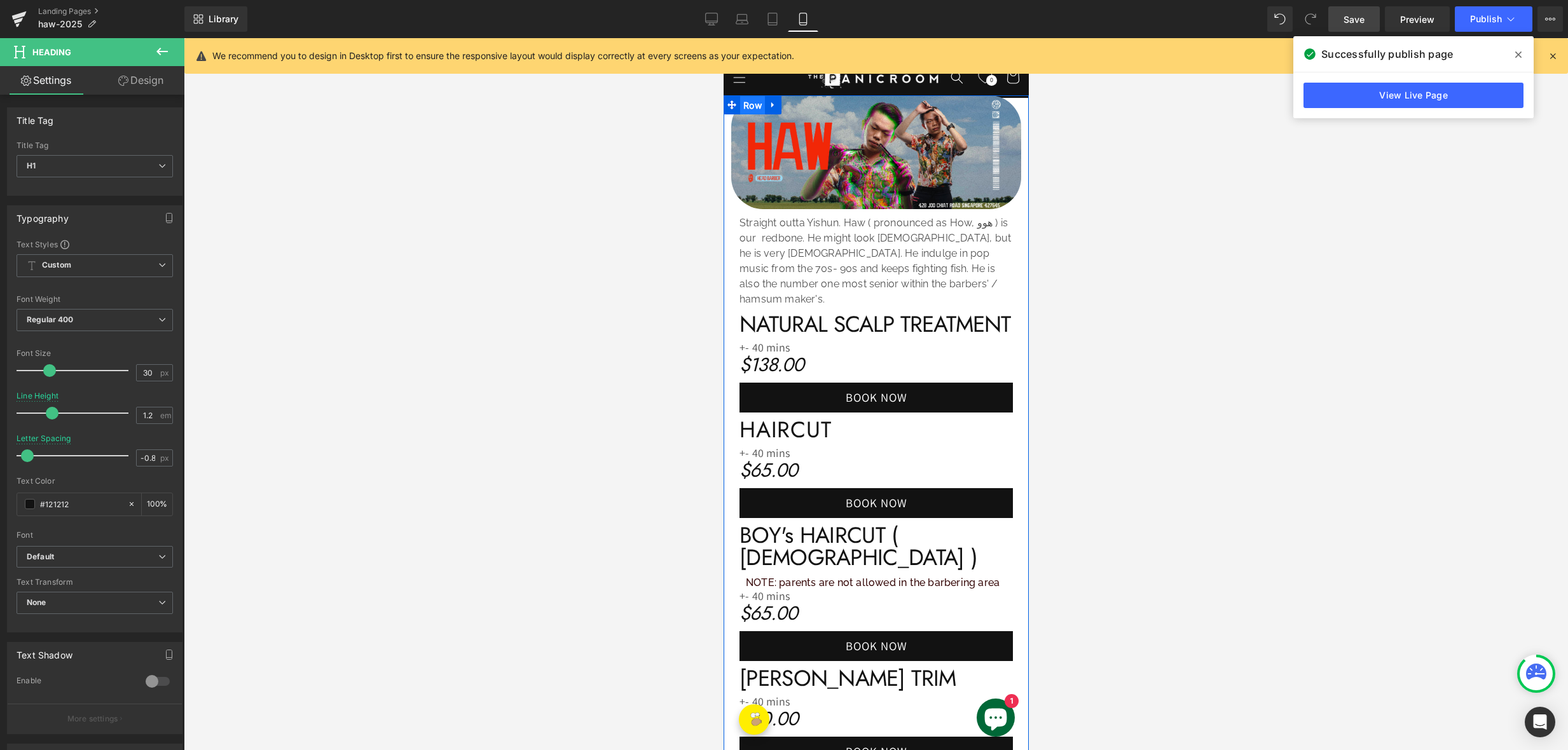
click at [746, 115] on span "Row" at bounding box center [751, 105] width 24 height 19
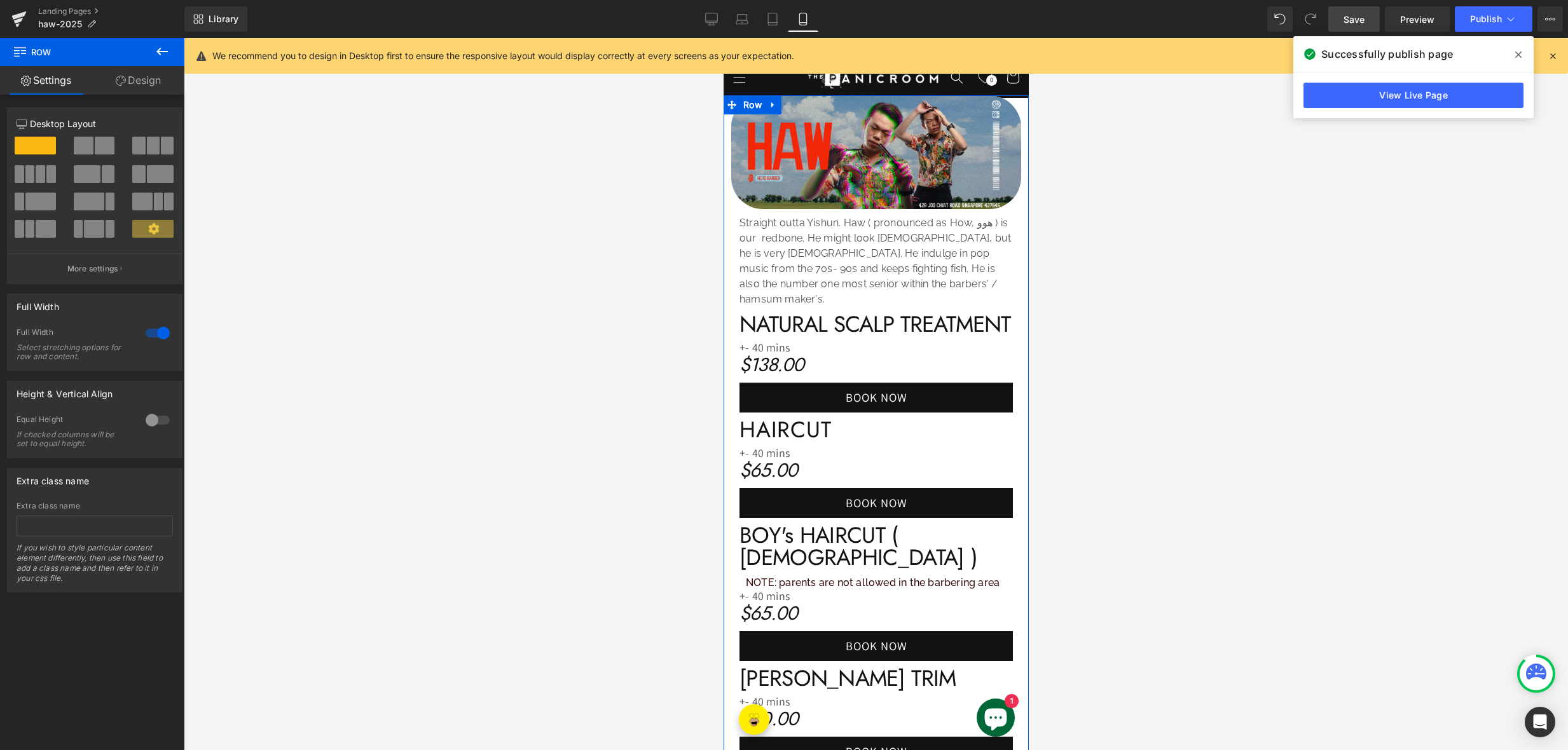
click at [137, 82] on link "Design" at bounding box center [139, 81] width 92 height 29
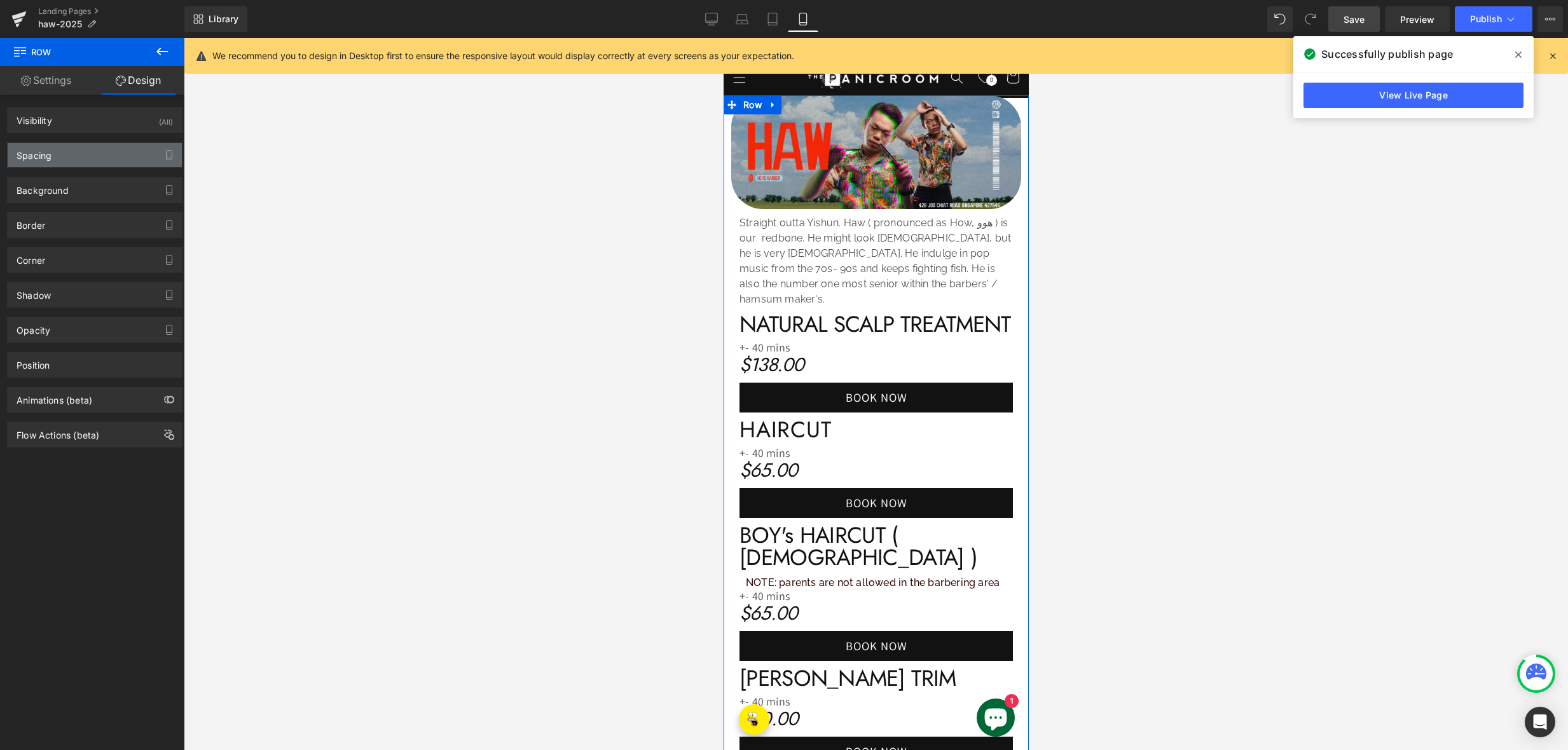
click at [87, 160] on div "Spacing" at bounding box center [94, 155] width 174 height 24
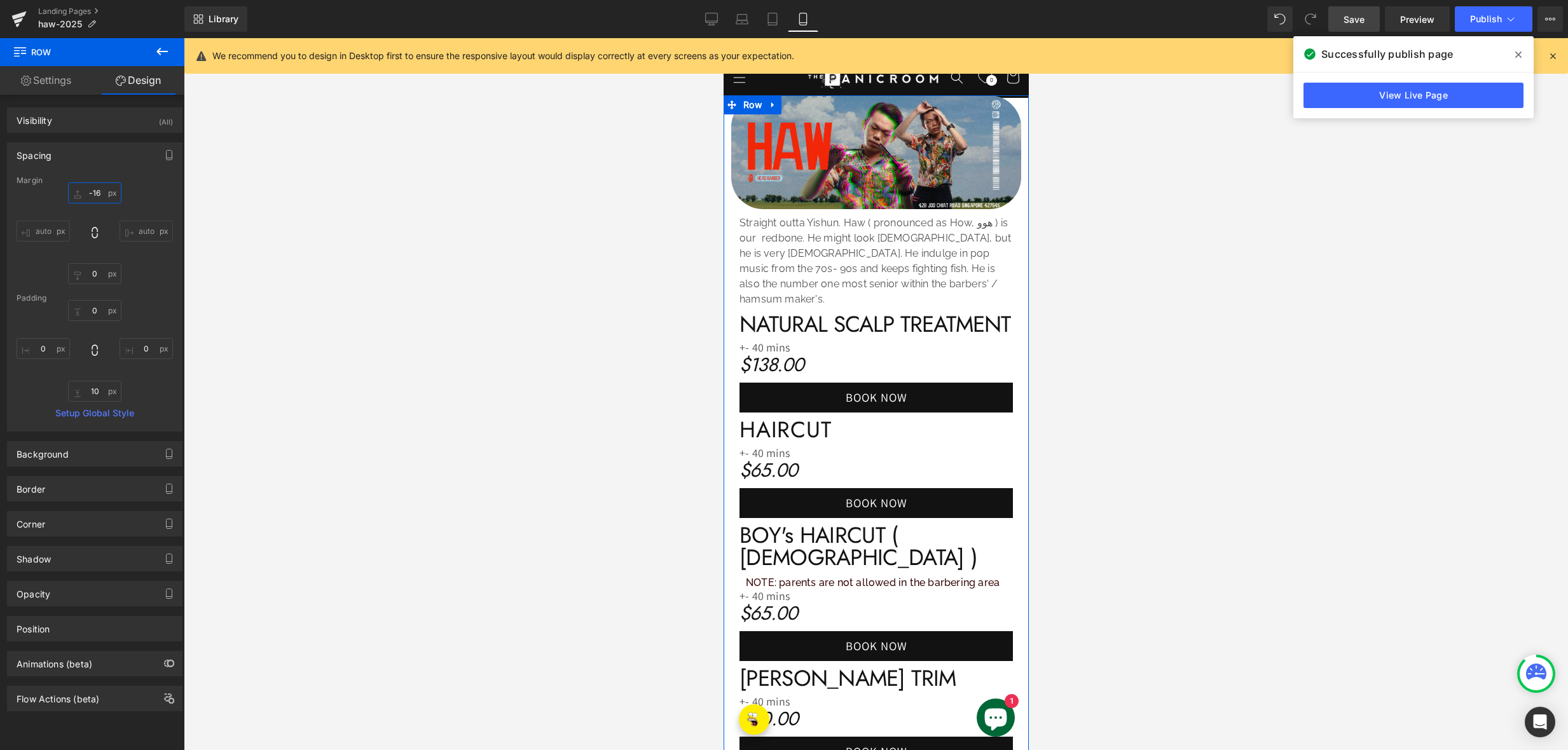
click at [97, 188] on input "-16" at bounding box center [94, 192] width 53 height 21
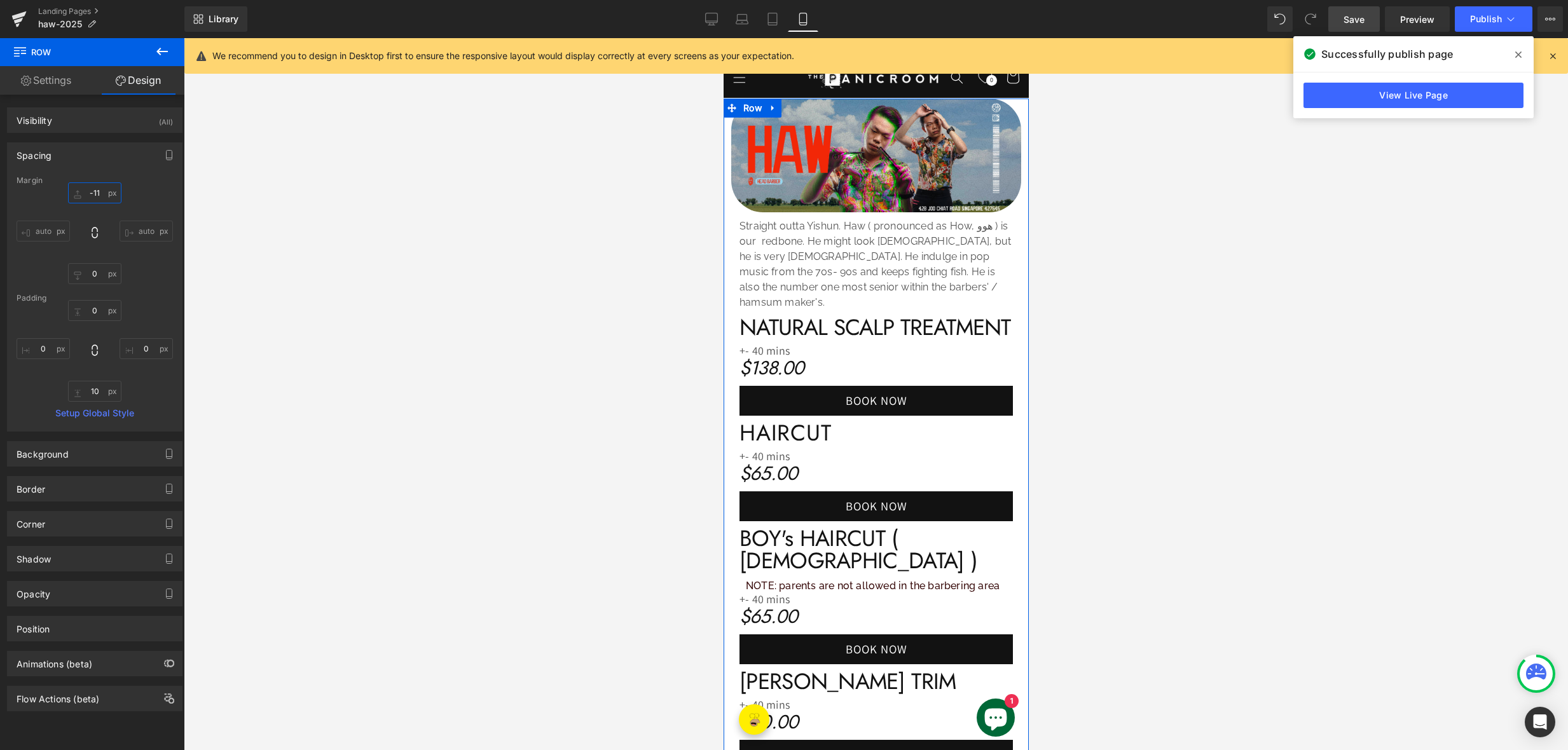
type input "-12"
click at [1347, 26] on link "Save" at bounding box center [1353, 19] width 52 height 25
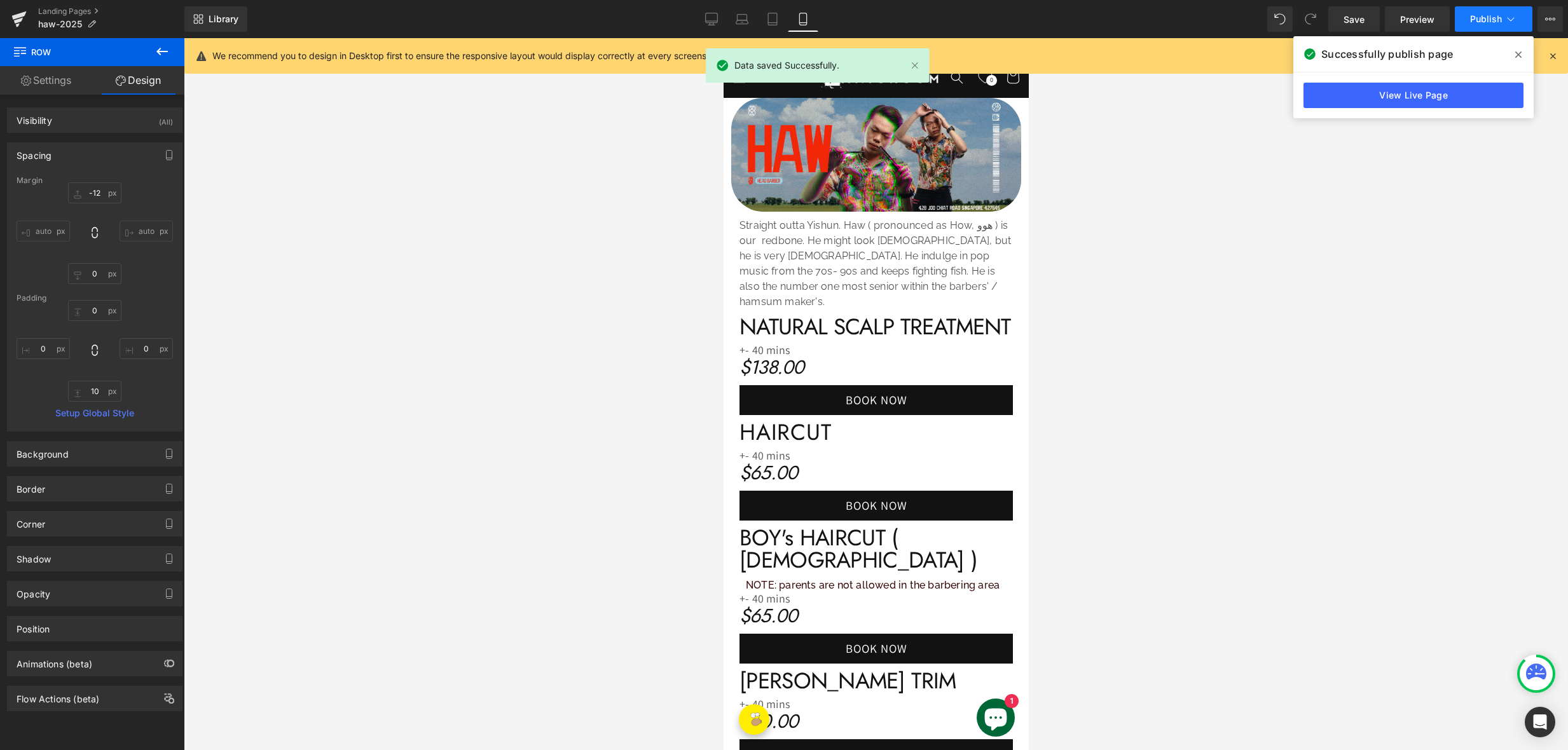
click at [1493, 23] on span "Publish" at bounding box center [1486, 18] width 32 height 10
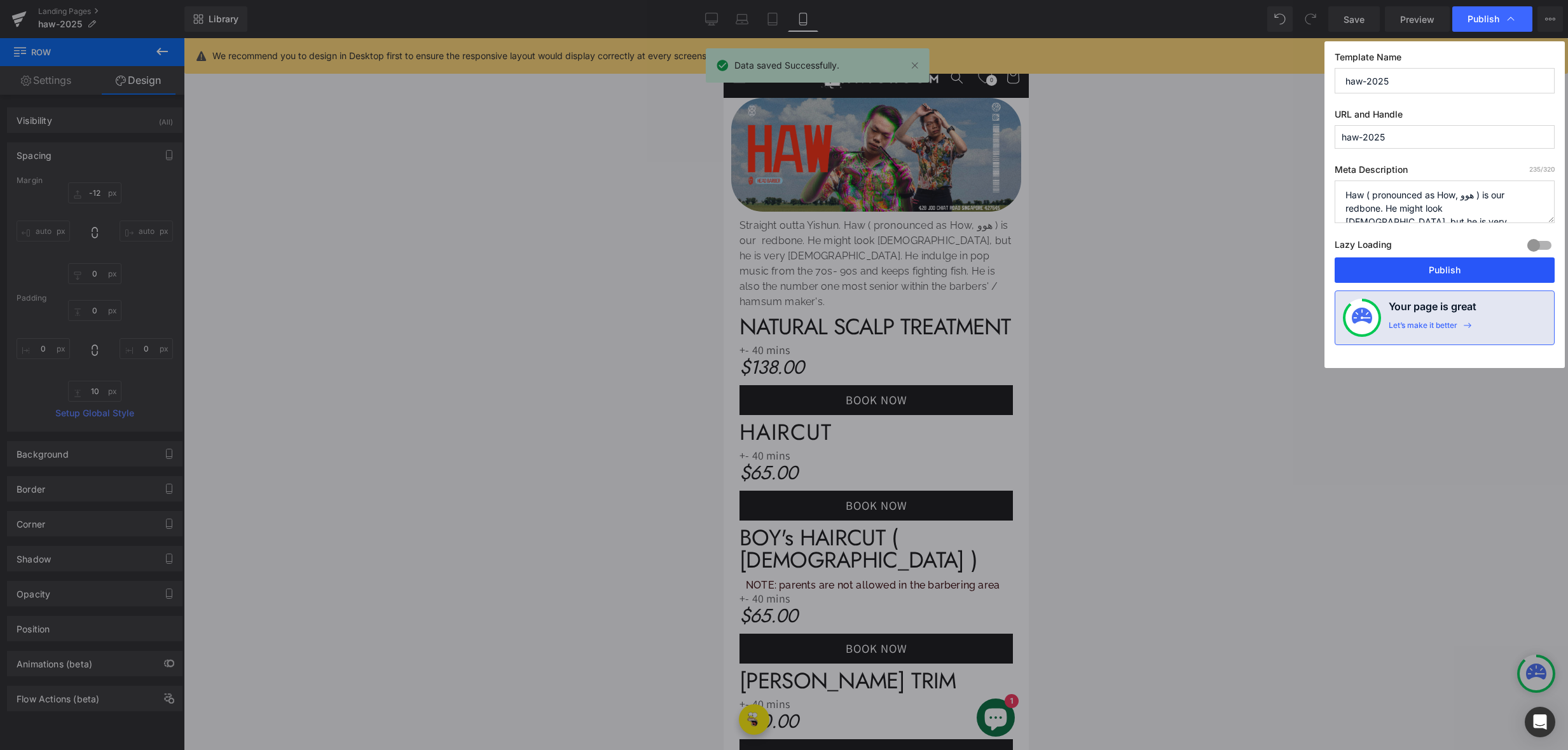
click at [1434, 268] on button "Publish" at bounding box center [1444, 270] width 220 height 25
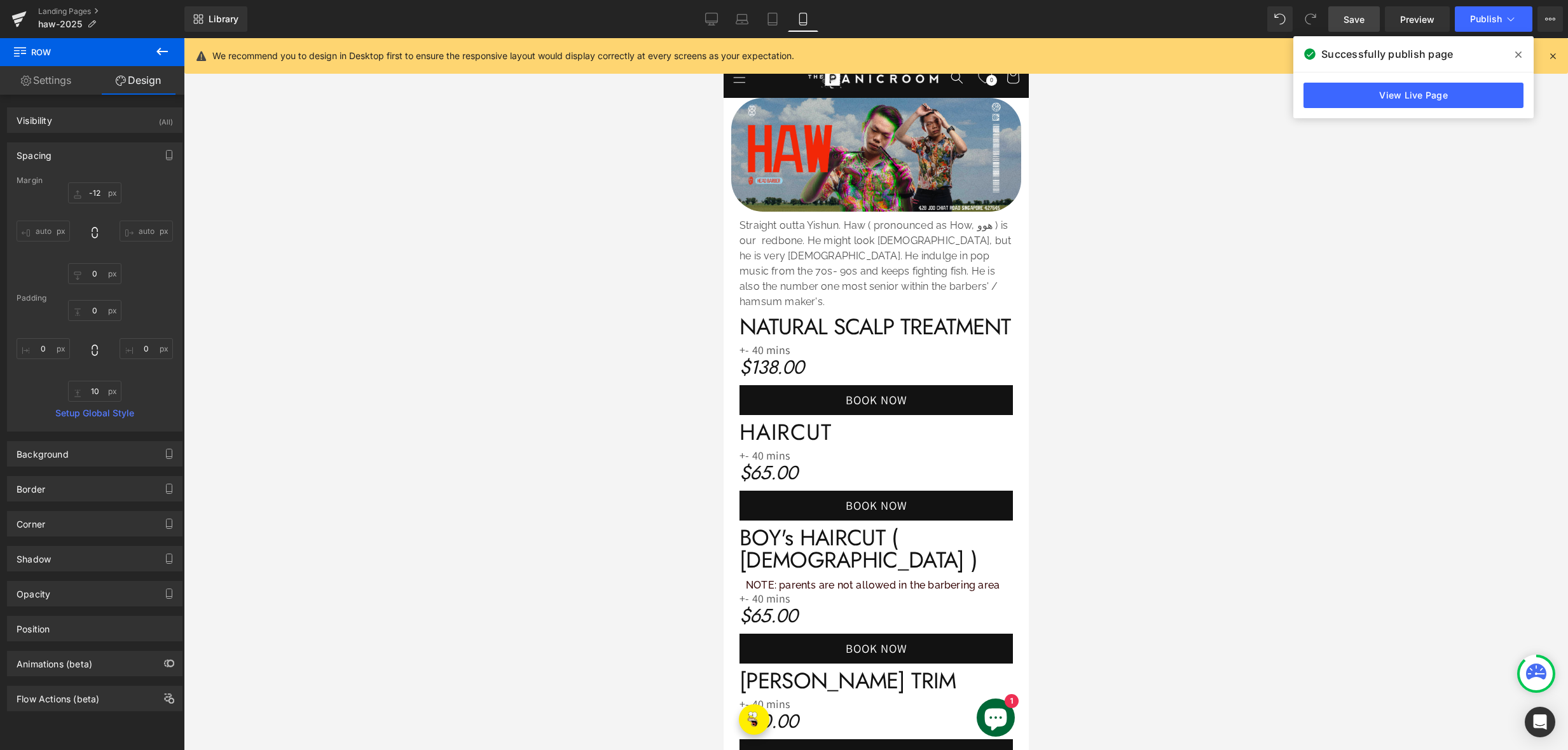
click at [1341, 15] on link "Save" at bounding box center [1353, 19] width 52 height 25
click at [69, 10] on link "Landing Pages" at bounding box center [111, 11] width 146 height 10
